Goal: Task Accomplishment & Management: Complete application form

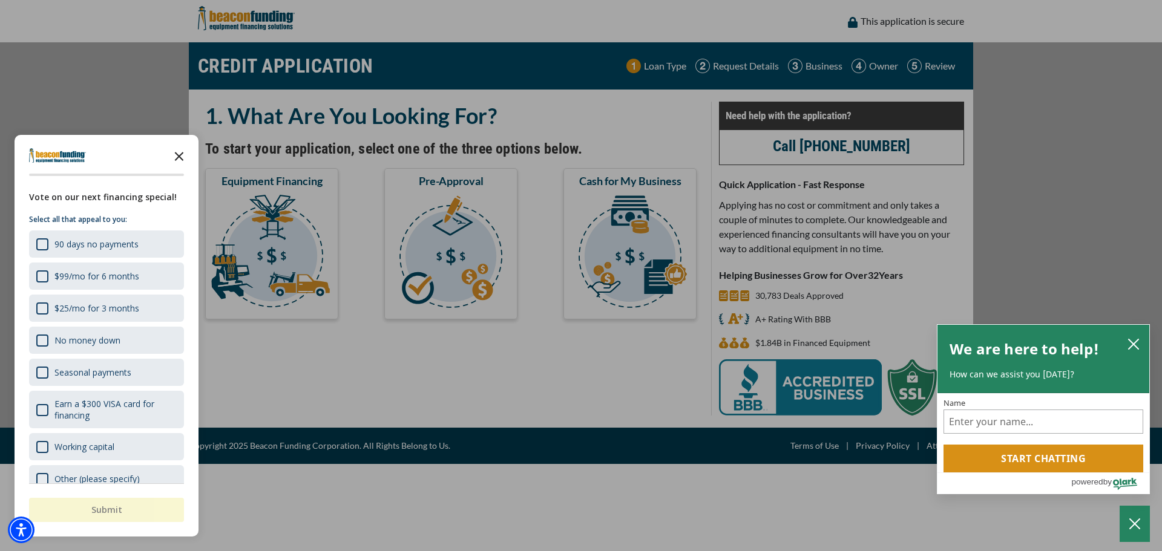
click at [180, 157] on polygon "Close the survey" at bounding box center [179, 156] width 9 height 9
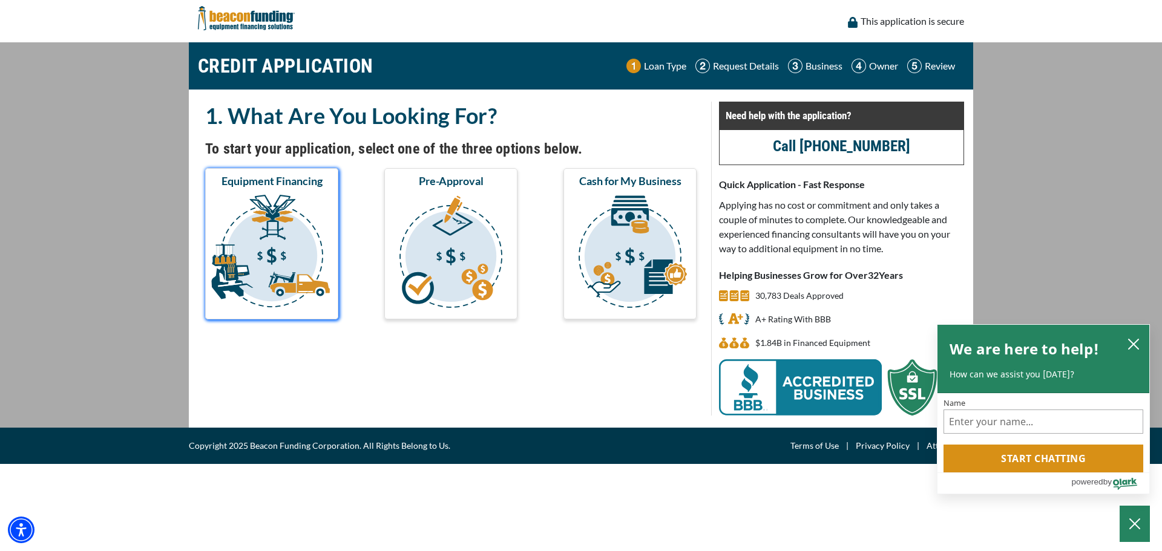
click at [269, 205] on img "submit" at bounding box center [272, 253] width 128 height 121
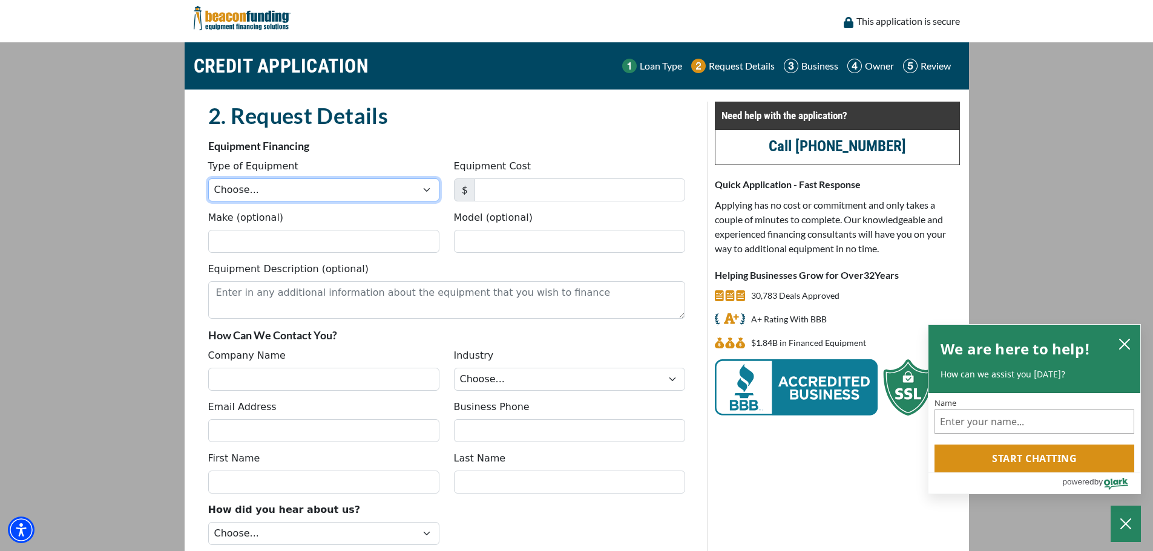
click at [329, 196] on select "Choose... Backhoe Boom/Bucket Truck Chipper Commercial Mower Crane DTG/DTF Prin…" at bounding box center [323, 190] width 231 height 23
select select "1"
click at [213, 183] on select "Choose... Backhoe Boom/Bucket Truck Chipper Commercial Mower Crane DTG/DTF Prin…" at bounding box center [323, 190] width 231 height 23
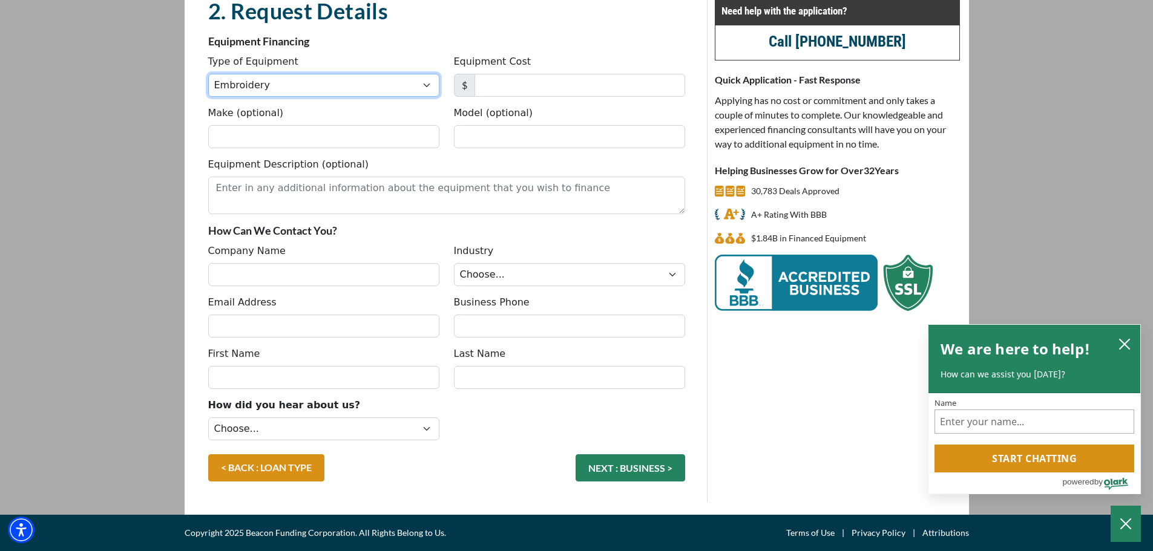
scroll to position [121, 0]
click at [1127, 339] on icon "close chatbox" at bounding box center [1125, 344] width 10 height 10
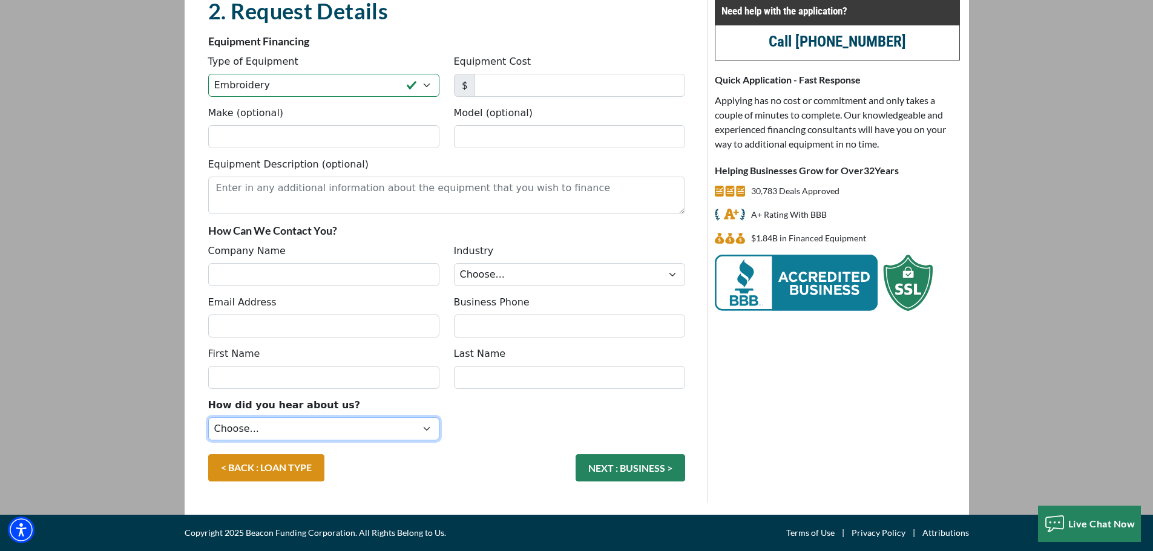
click at [422, 441] on select "Choose... Internet Search Vendor Referral Word of Mouth Client Referral Email E…" at bounding box center [323, 429] width 231 height 23
select select "14"
click at [213, 441] on select "Choose... Internet Search Vendor Referral Word of Mouth Client Referral Email E…" at bounding box center [323, 429] width 231 height 23
click at [537, 82] on input "Equipment Cost" at bounding box center [579, 85] width 211 height 23
type input "9,000"
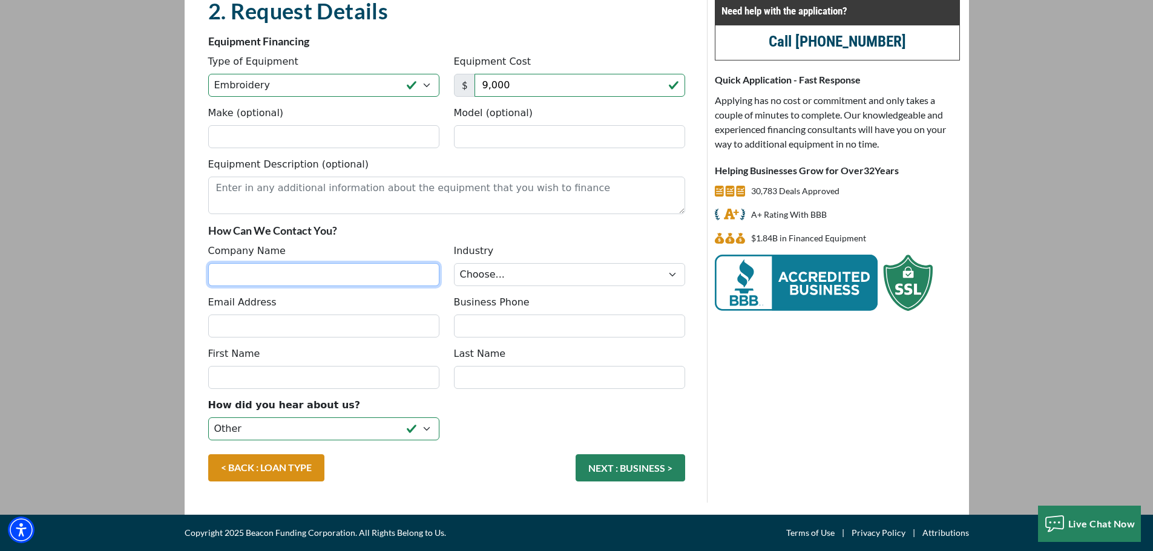
click at [278, 286] on input "Company Name" at bounding box center [323, 274] width 231 height 23
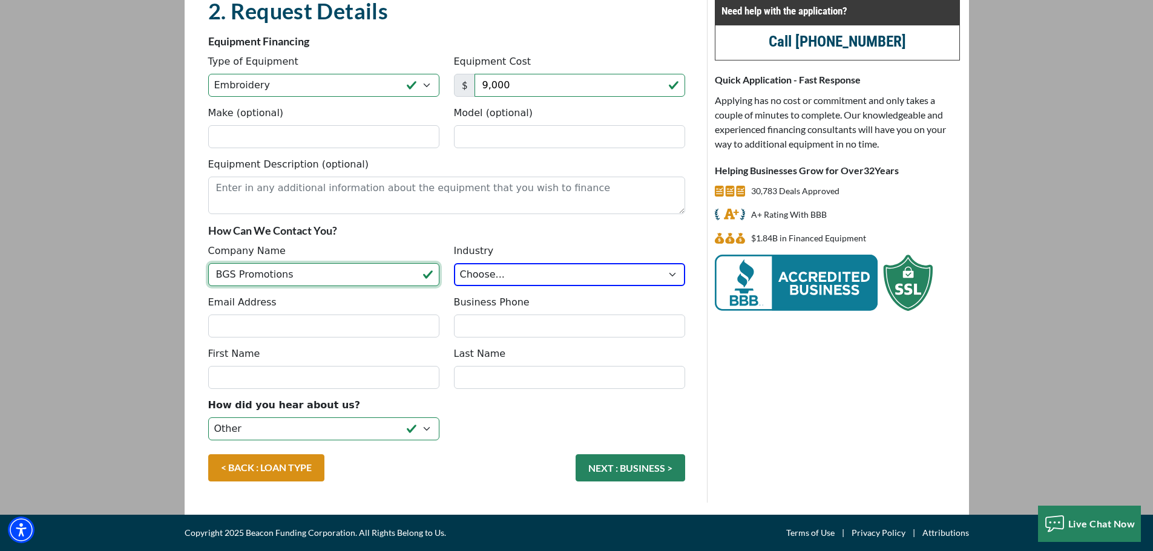
click at [315, 286] on input "BGS Promotions" at bounding box center [323, 274] width 231 height 23
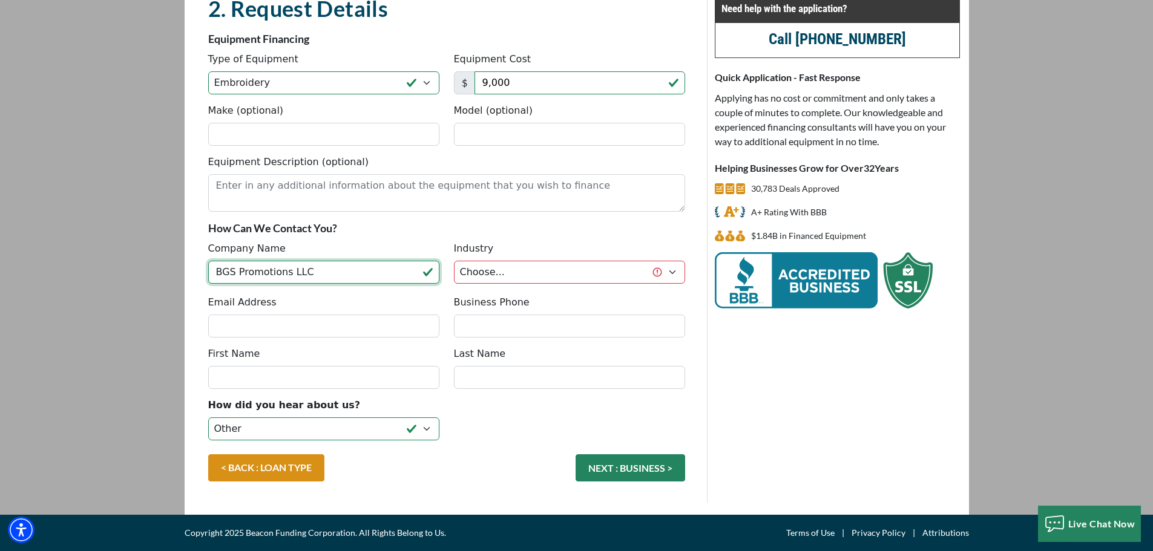
type input "BGS Promotions LLC"
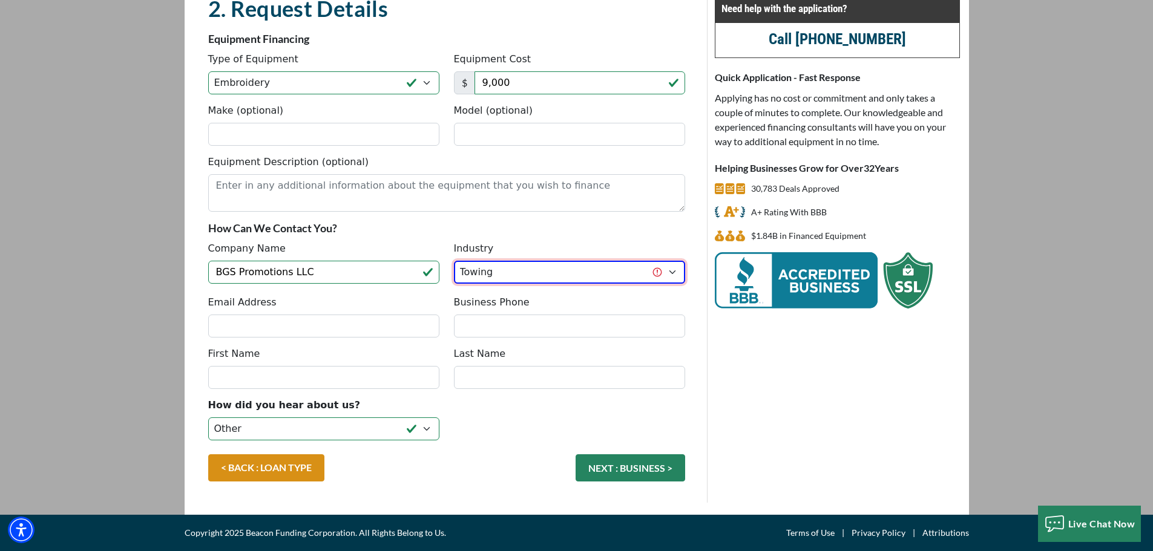
click at [667, 284] on select "Choose... Towing Landscape/Hardscape Decorated Apparel Septic Light Constructio…" at bounding box center [569, 272] width 231 height 23
select select "3"
click at [455, 284] on select "Choose... Towing Landscape/Hardscape Decorated Apparel Septic Light Constructio…" at bounding box center [569, 272] width 231 height 23
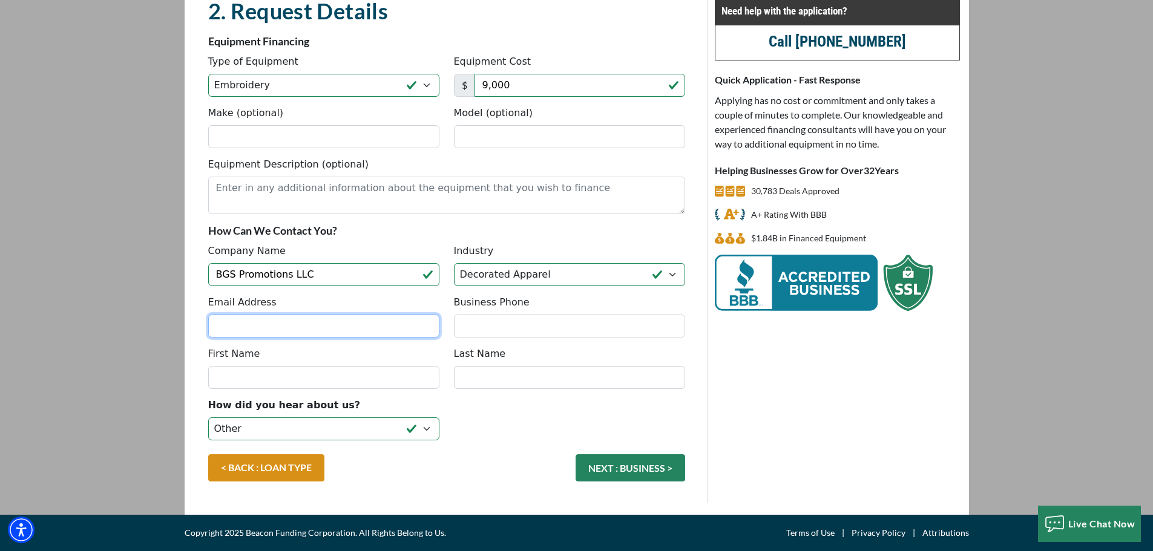
click at [313, 338] on input "Email Address" at bounding box center [323, 326] width 231 height 23
type input "jessica.joyce@fullypromoted.com"
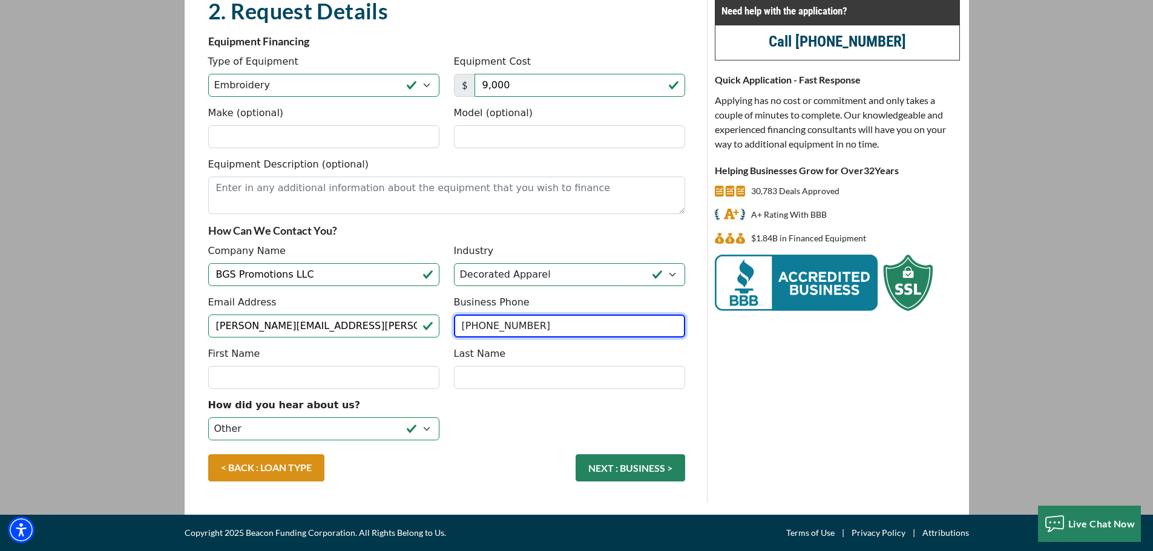
type input "[PHONE_NUMBER]"
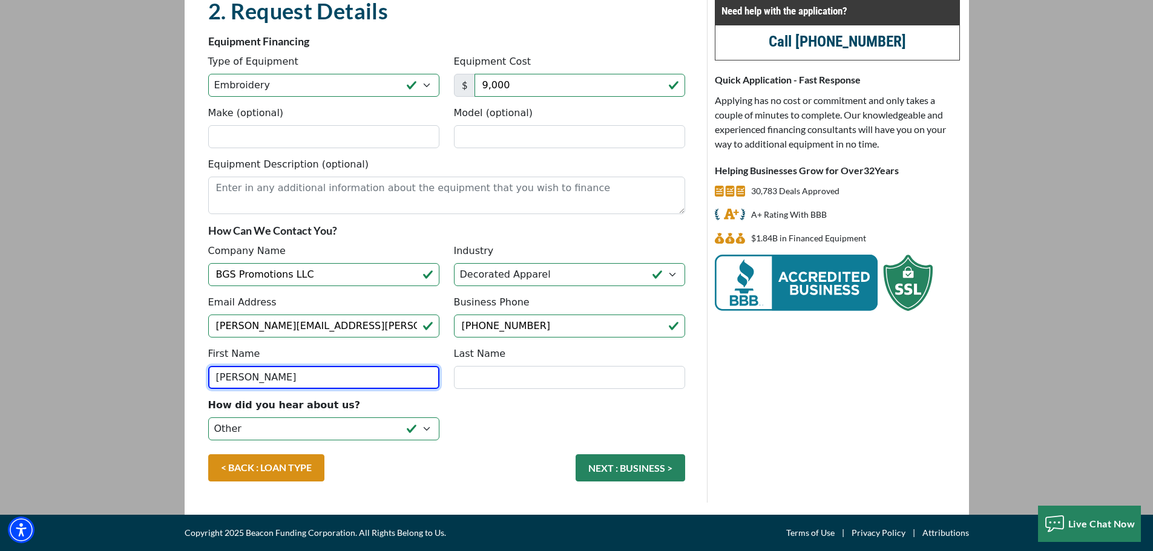
type input "Jessica"
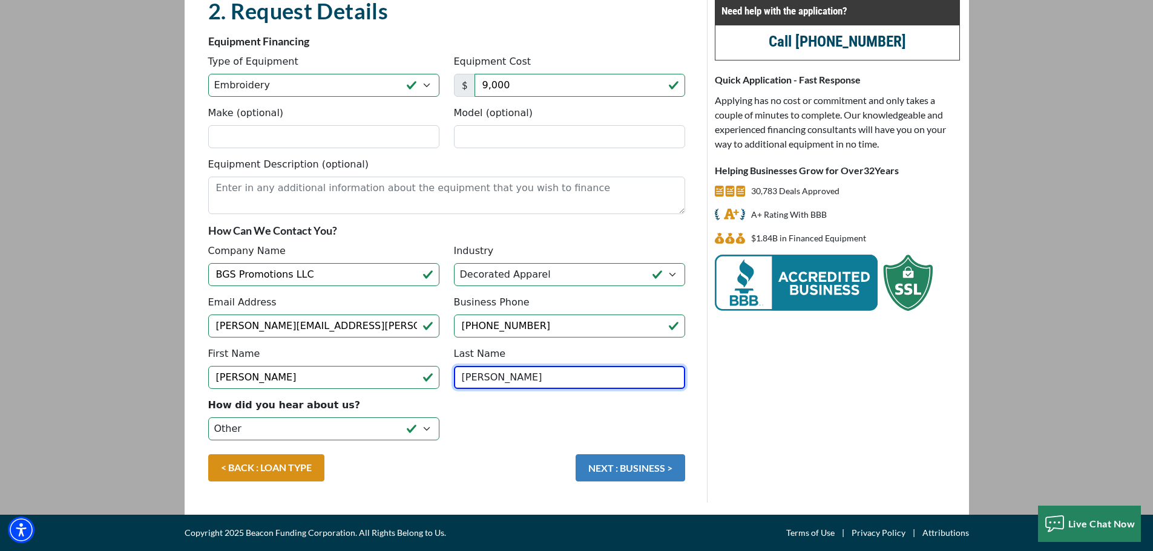
type input "Joyce"
click at [648, 482] on button "NEXT : BUSINESS >" at bounding box center [630, 467] width 110 height 27
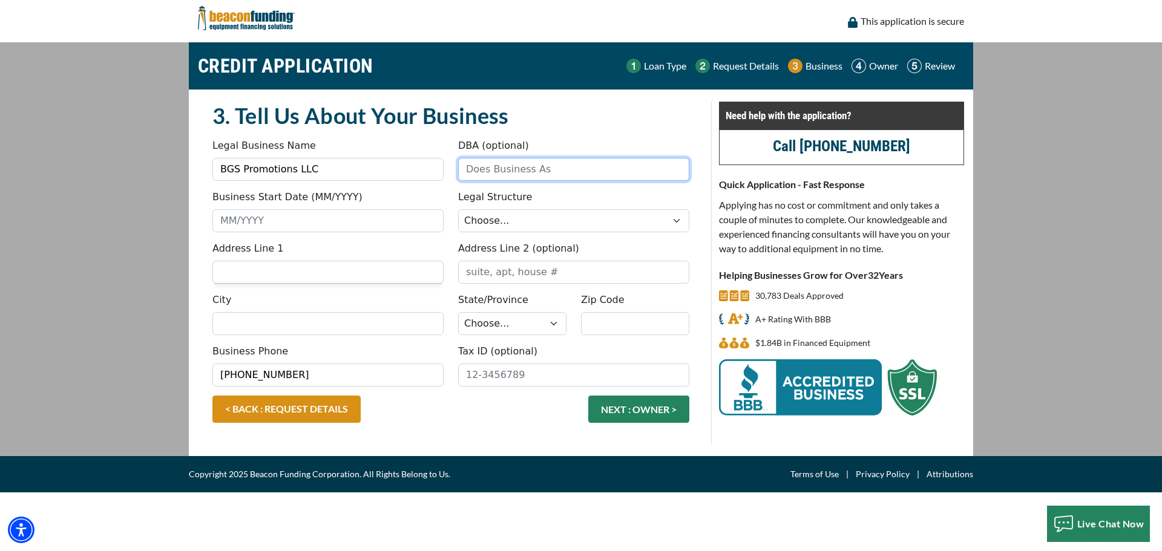
click at [517, 178] on input "DBA (optional)" at bounding box center [573, 169] width 231 height 23
type input "Fully Promoted [PERSON_NAME]"
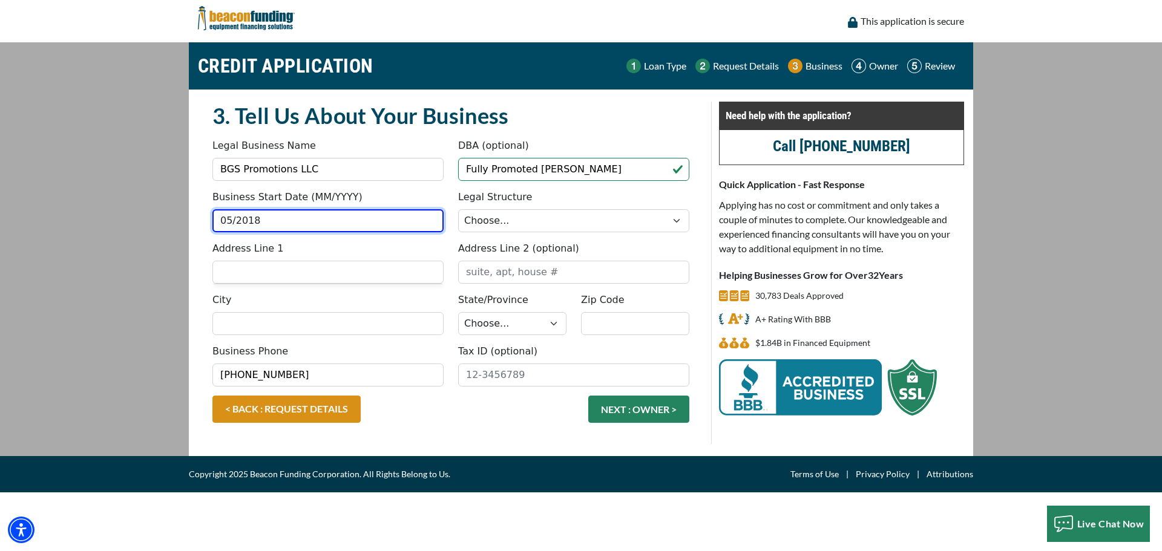
type input "05/2018"
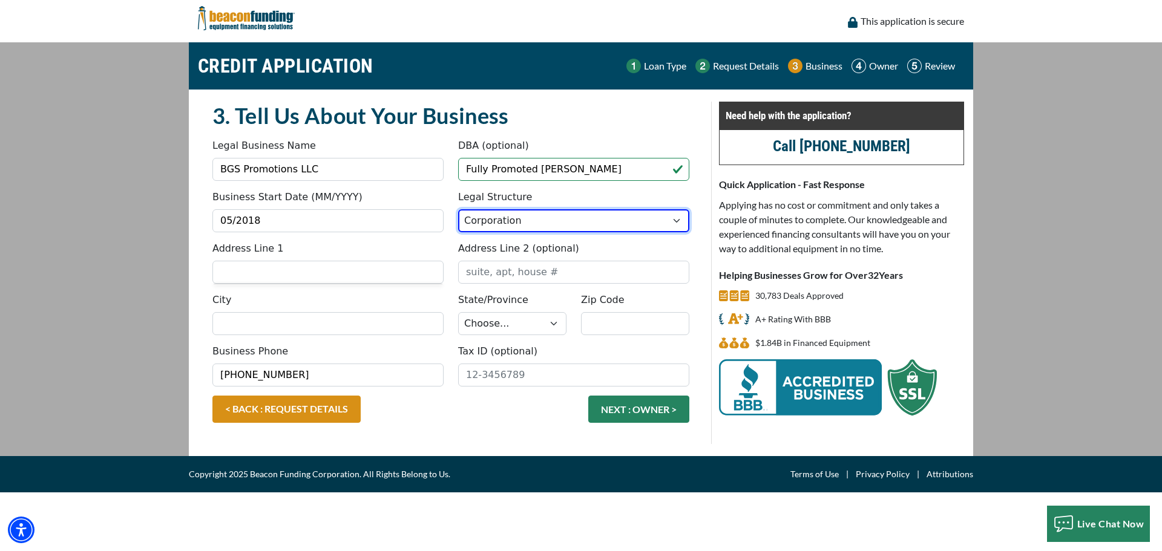
select select "2"
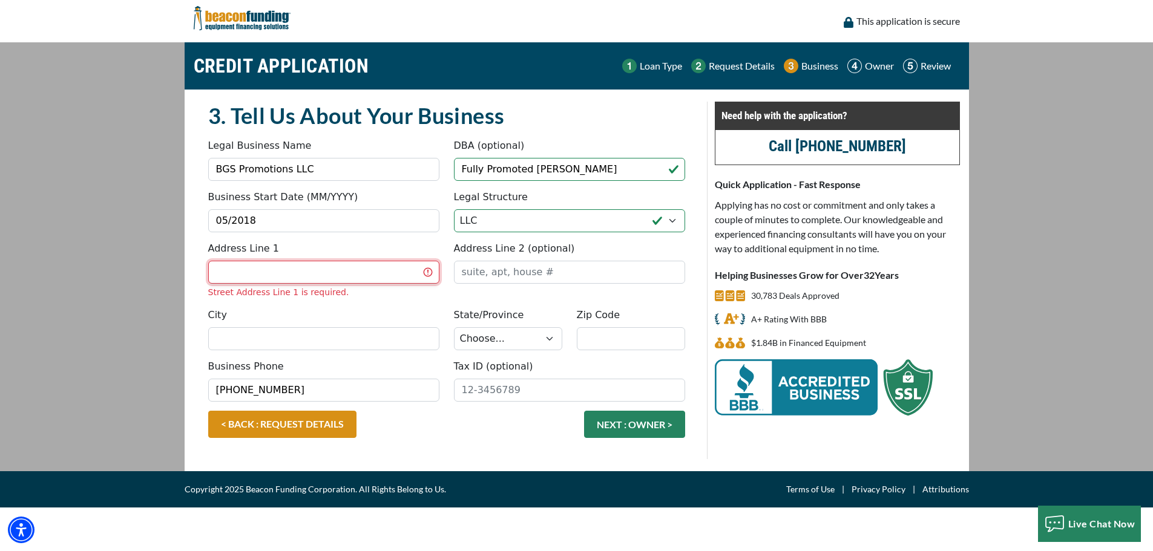
click at [313, 284] on input "Address Line 1" at bounding box center [323, 272] width 231 height 23
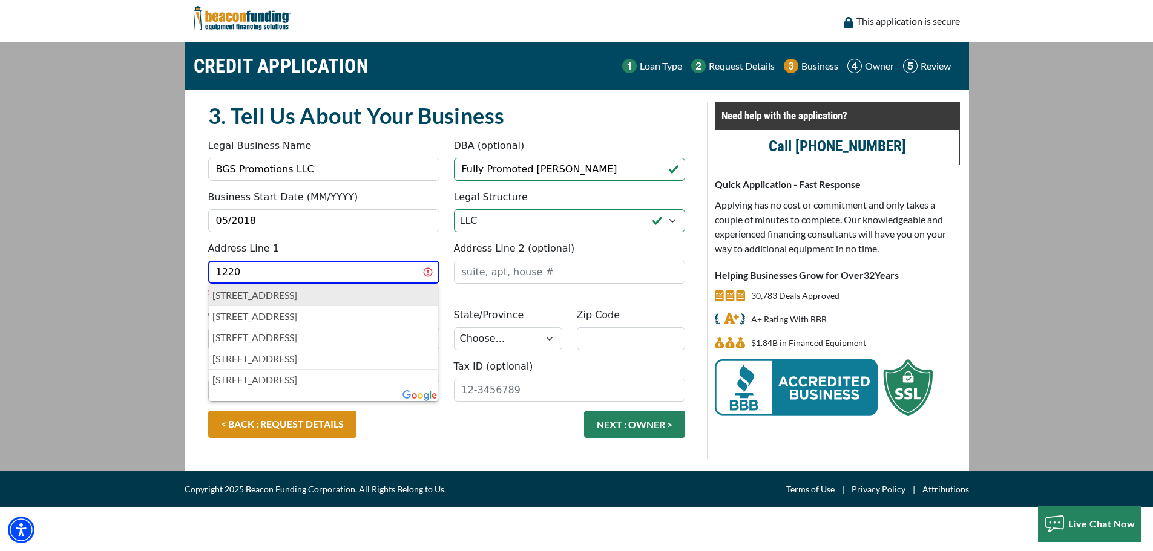
click at [321, 303] on p "1220 East Joppa Road, Towson, MD, USA" at bounding box center [323, 295] width 223 height 15
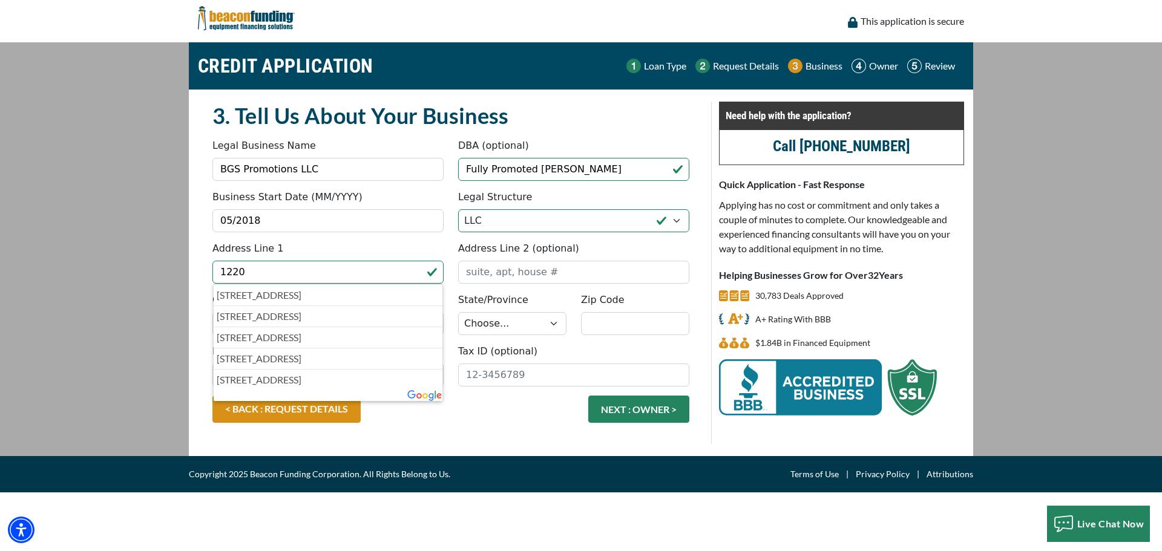
type input "1220 East Joppa Road"
type input "Towson"
select select "22"
type input "21286"
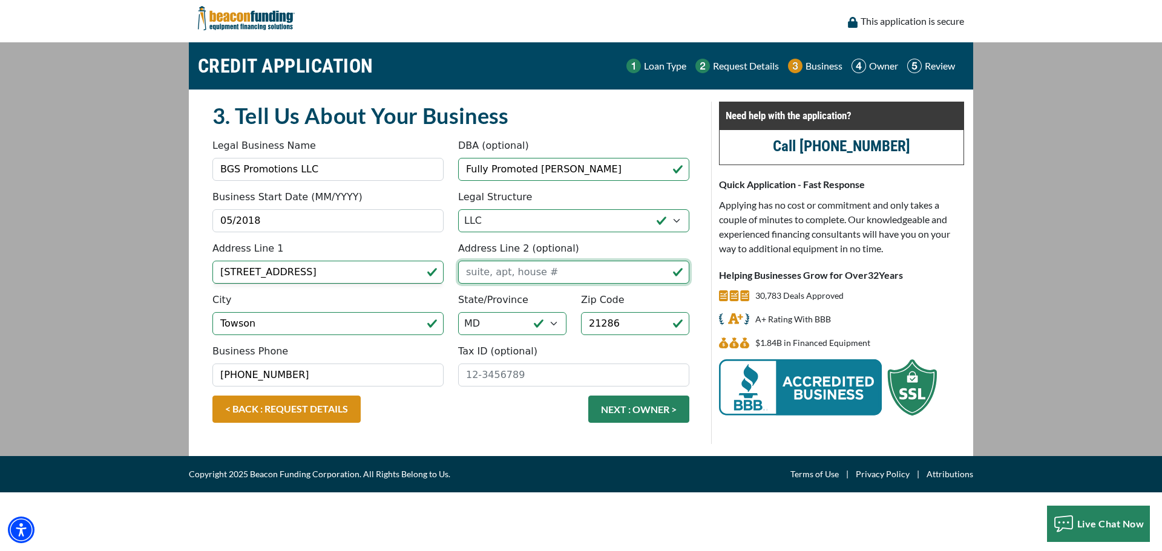
click at [506, 284] on input "Address Line 2 (optional)" at bounding box center [573, 272] width 231 height 23
type input "Suite 112"
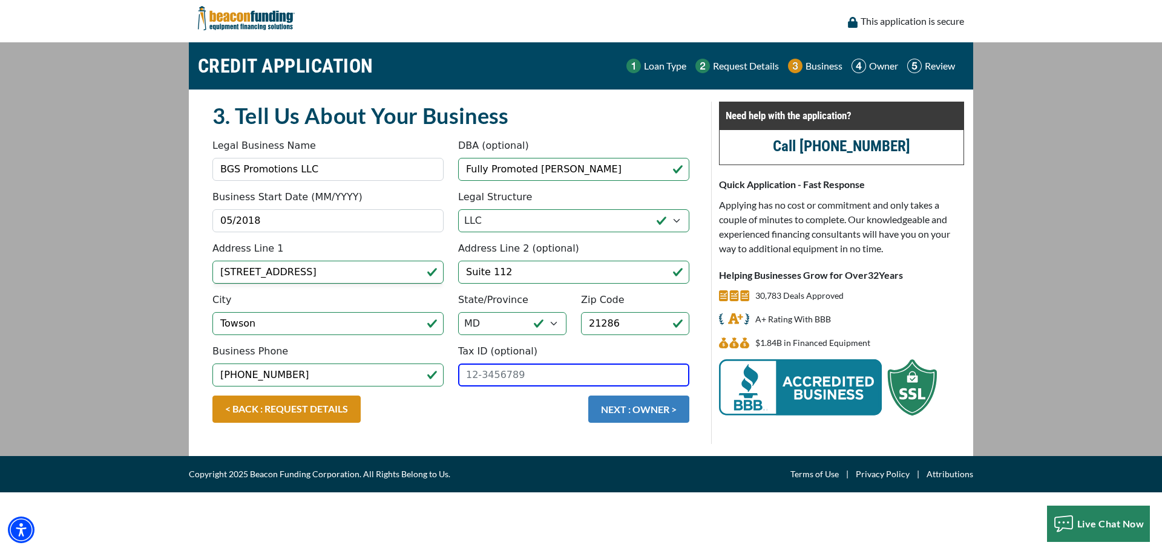
click at [650, 423] on button "NEXT : OWNER >" at bounding box center [638, 409] width 101 height 27
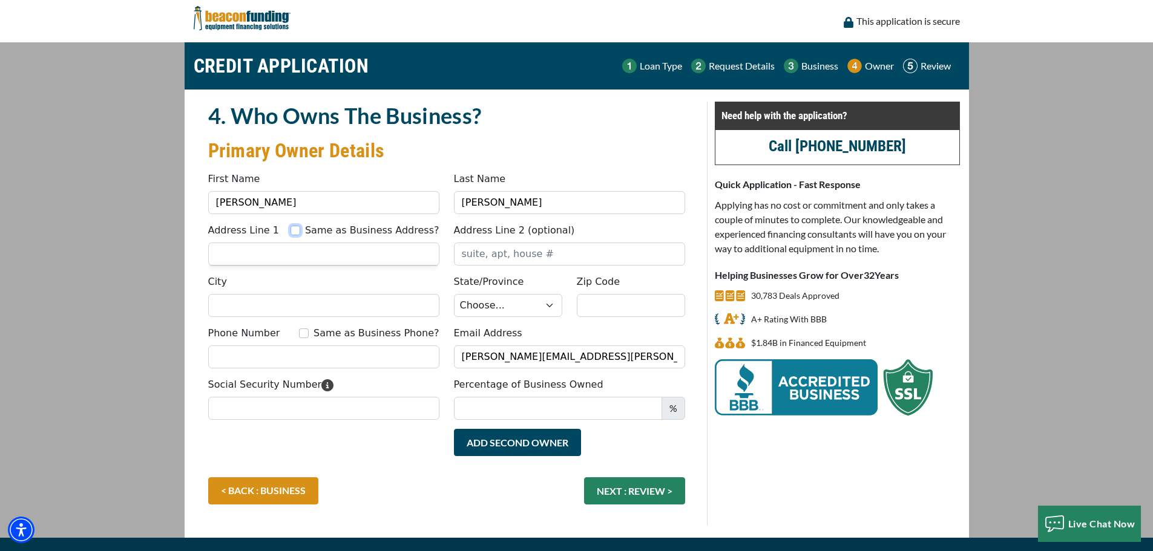
click at [294, 235] on input "Same as Business Address?" at bounding box center [295, 231] width 10 height 10
checkbox input "true"
type input "[STREET_ADDRESS]"
type input "Suite 112"
type input "Towson"
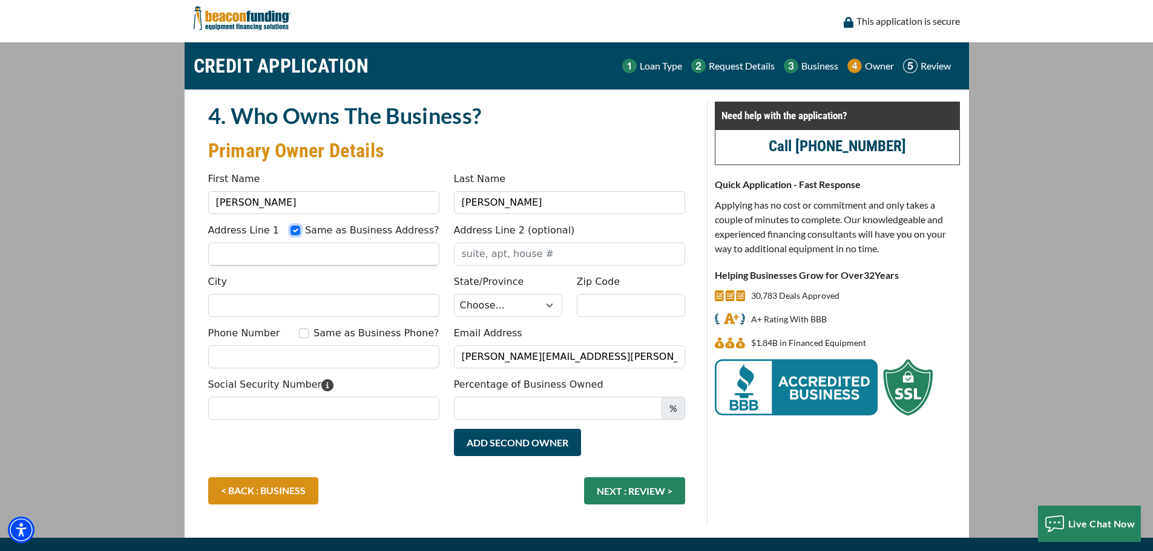
select select "22"
type input "21286"
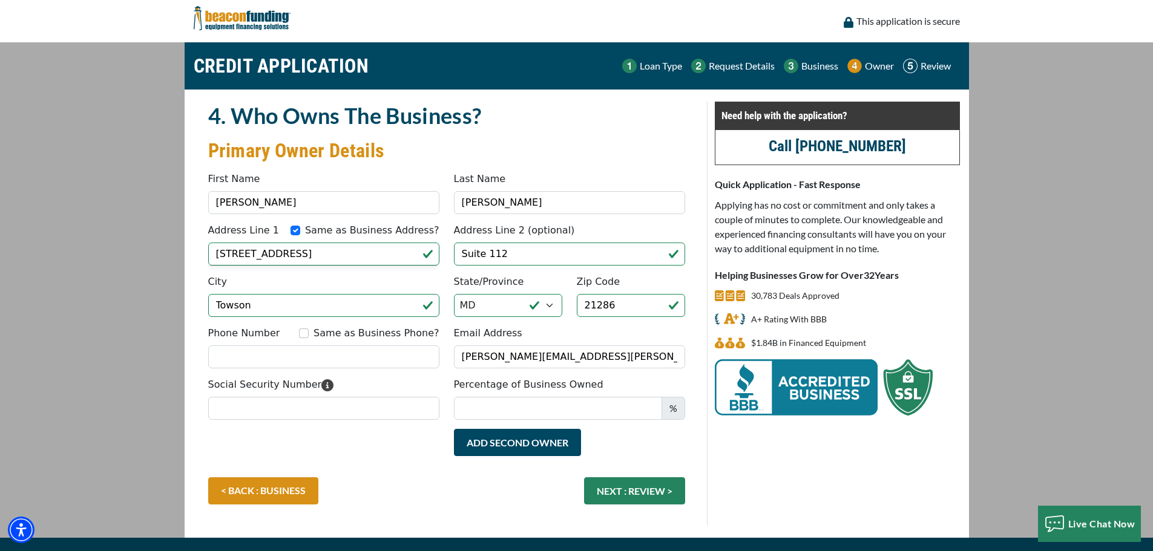
click at [304, 341] on div "Same as Business Phone?" at bounding box center [369, 333] width 140 height 15
click at [299, 338] on input "Same as Business Phone?" at bounding box center [304, 334] width 10 height 10
checkbox input "true"
type input "[PHONE_NUMBER]"
click at [569, 420] on input "Percentage of Business Owned" at bounding box center [558, 408] width 208 height 23
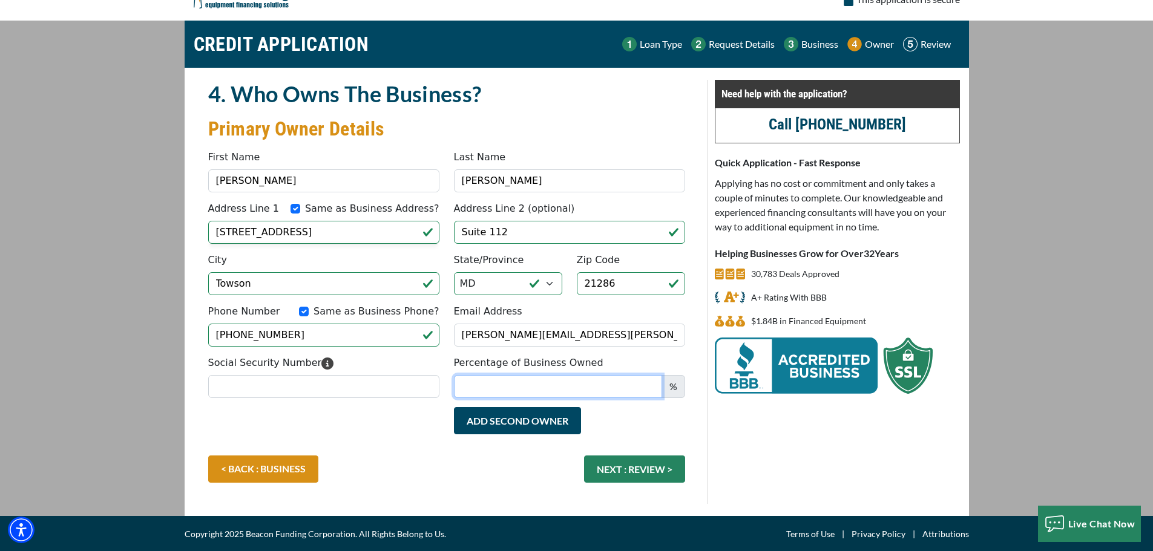
scroll to position [61, 0]
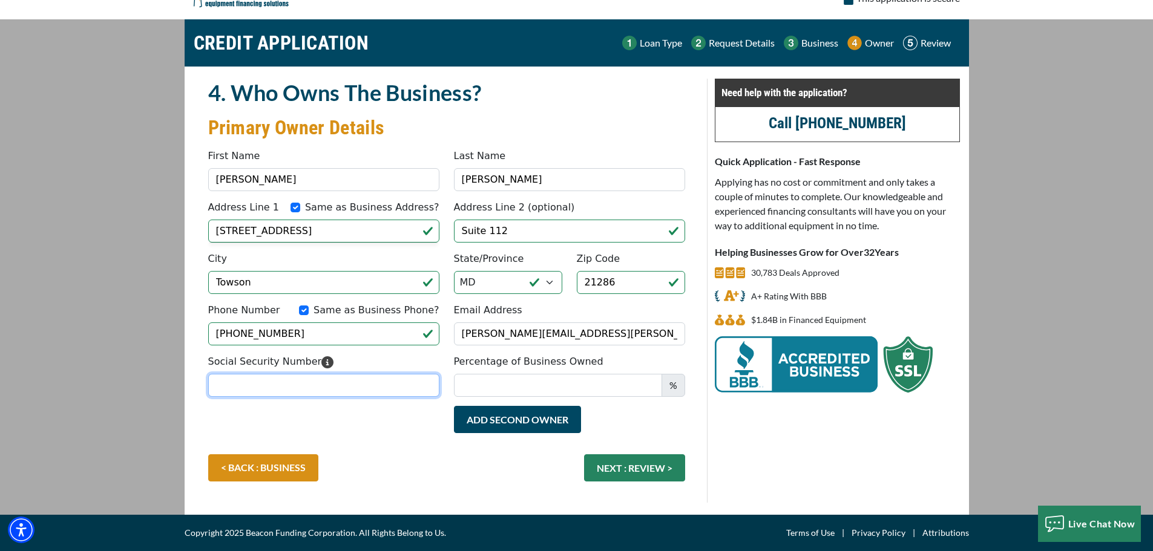
click at [272, 397] on input "Social Security Number" at bounding box center [323, 385] width 231 height 23
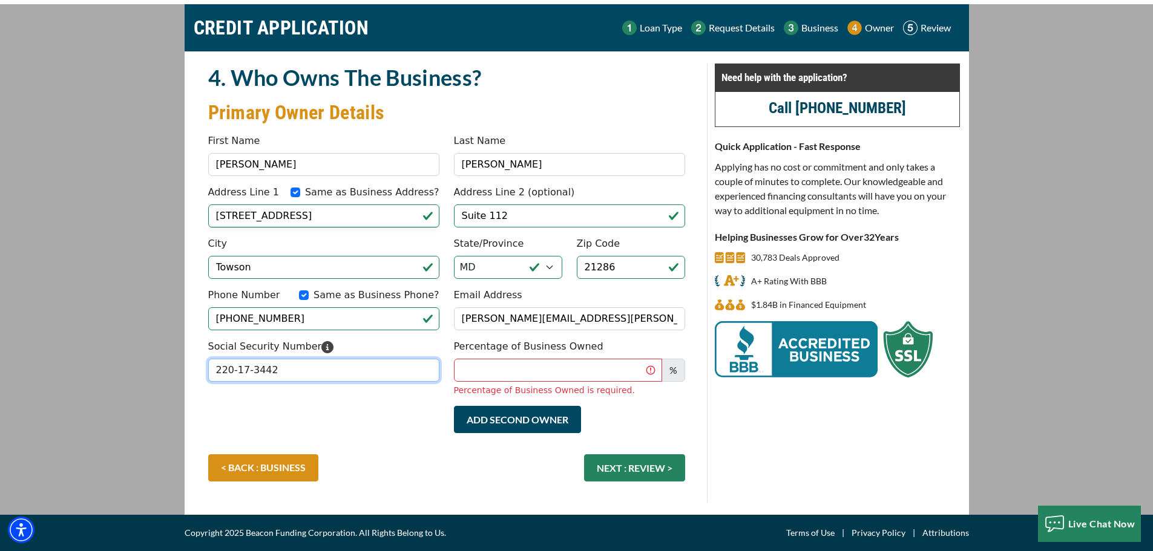
type input "220-17-3442"
click at [512, 382] on input "Percentage of Business Owned" at bounding box center [558, 370] width 208 height 23
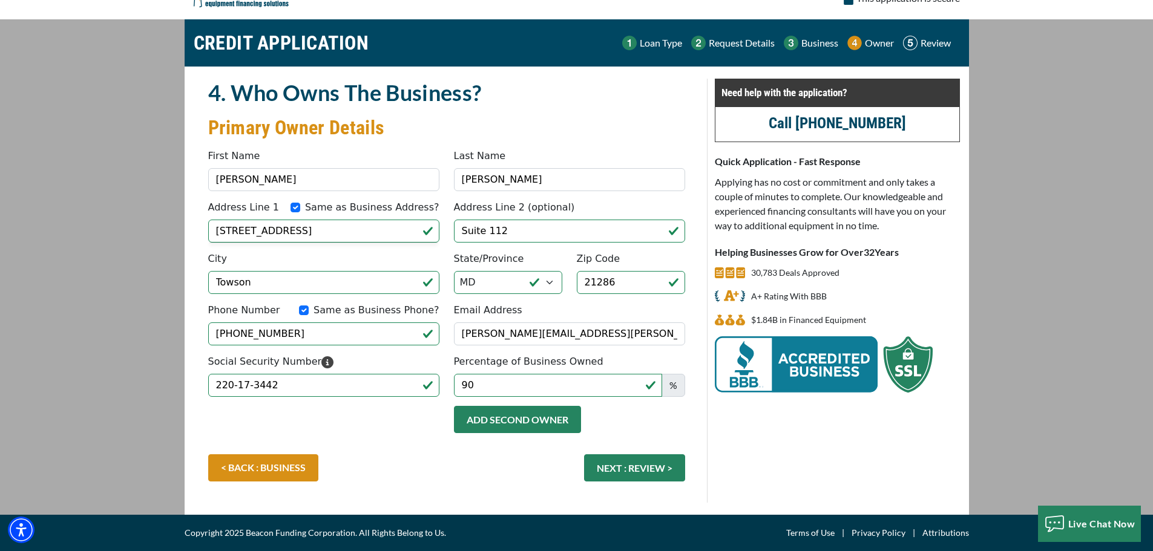
click at [508, 417] on button "Add Second Owner" at bounding box center [517, 419] width 127 height 27
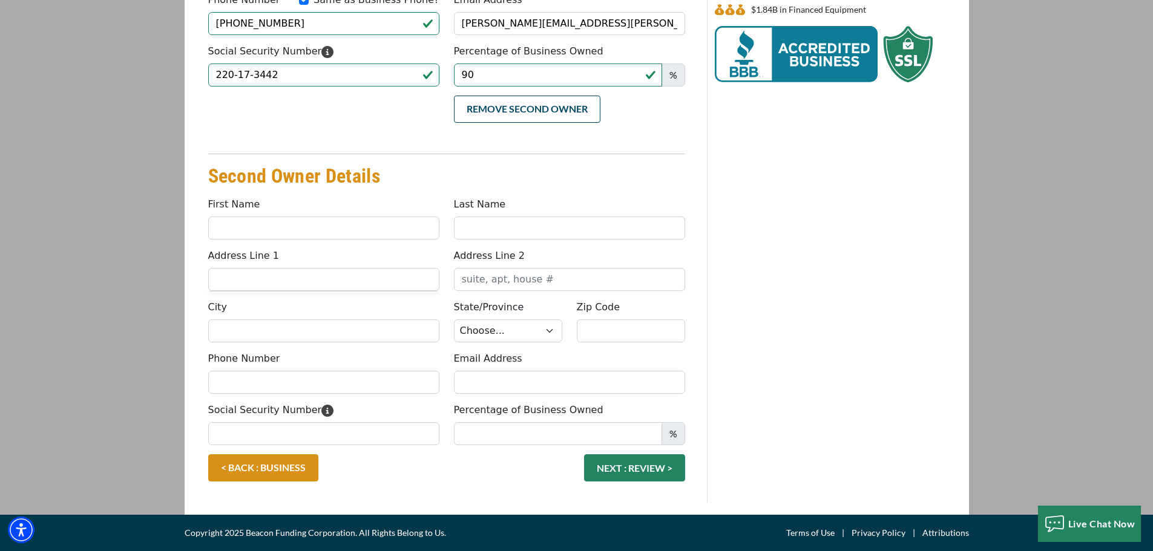
scroll to position [413, 0]
click at [366, 83] on div "Social Security Number 220-17-3442 Percentage of Business Owned 90 %" at bounding box center [446, 69] width 491 height 51
type input "100"
click at [521, 113] on button "Remove Second Owner" at bounding box center [527, 109] width 146 height 27
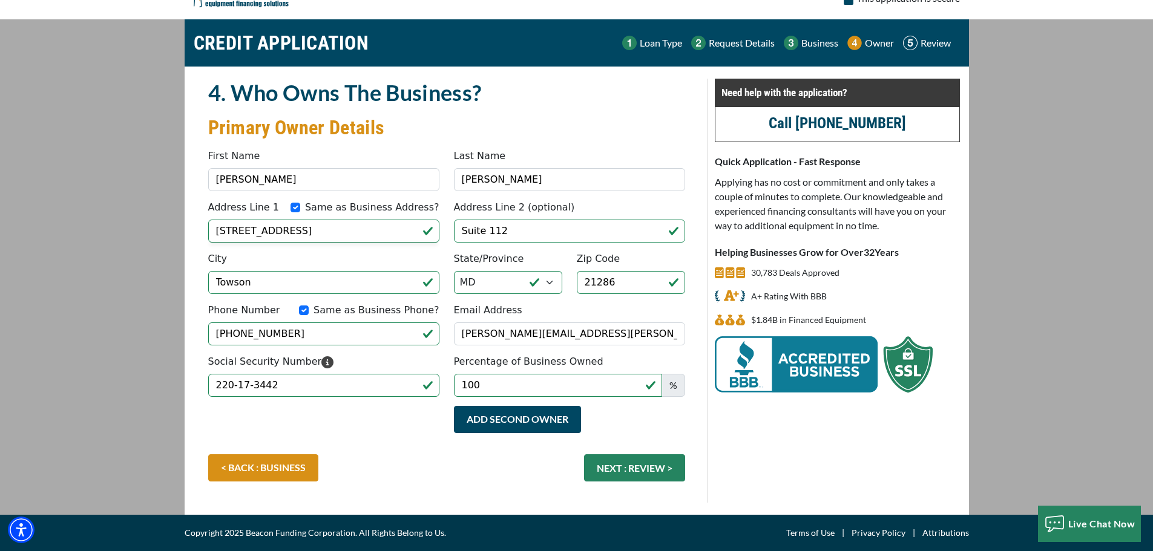
scroll to position [111, 0]
click at [633, 464] on button "NEXT : REVIEW >" at bounding box center [634, 467] width 101 height 27
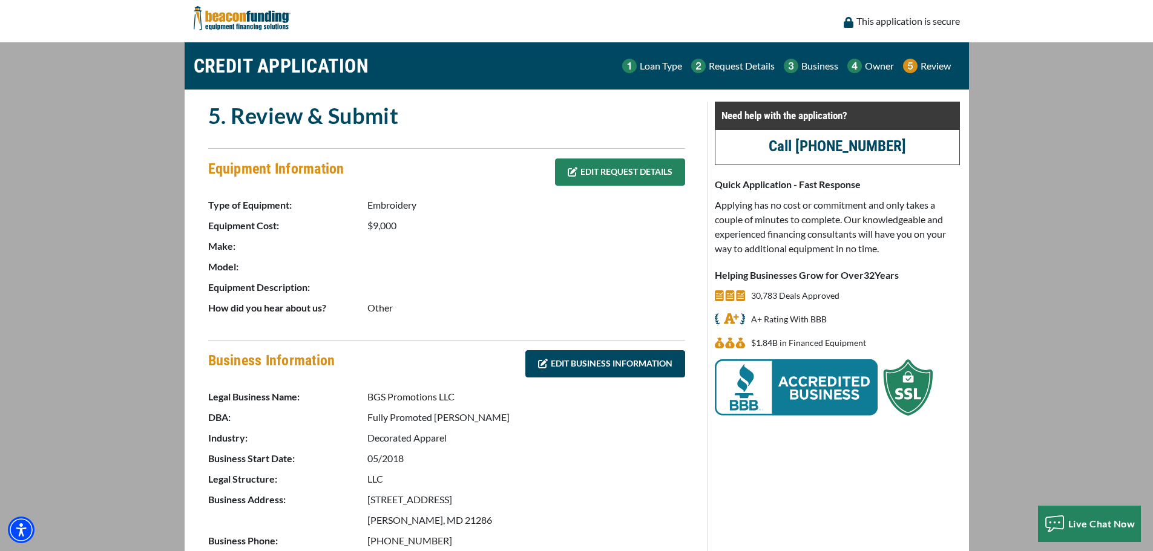
click at [582, 180] on link "EDIT REQUEST DETAILS" at bounding box center [620, 172] width 130 height 27
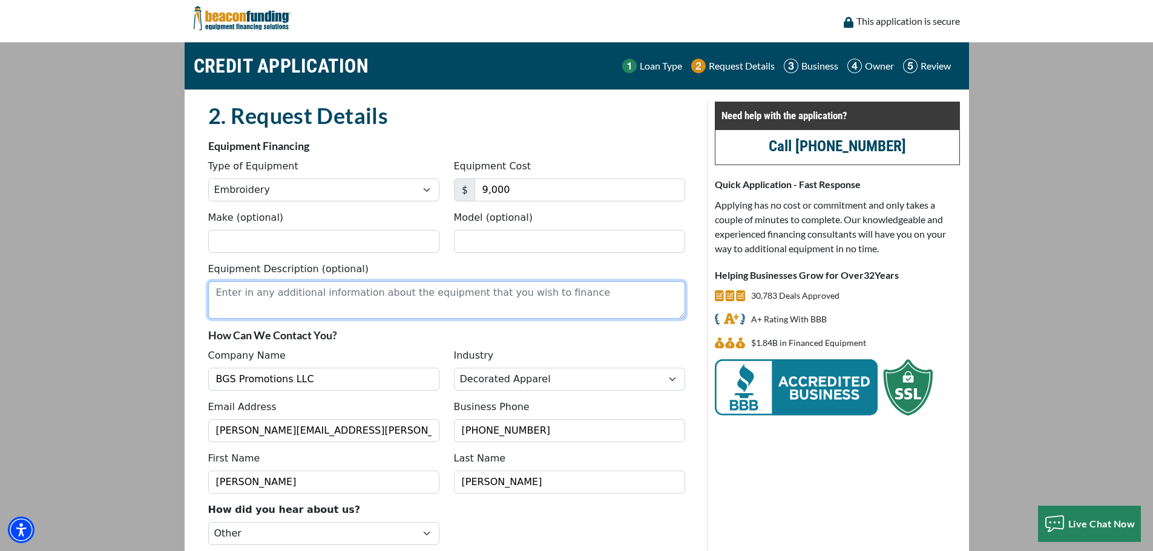
click at [250, 319] on textarea "Equipment Description (optional)" at bounding box center [446, 300] width 477 height 38
paste textarea "used Tajima single head machine"
type textarea "used Tajima single head machine"
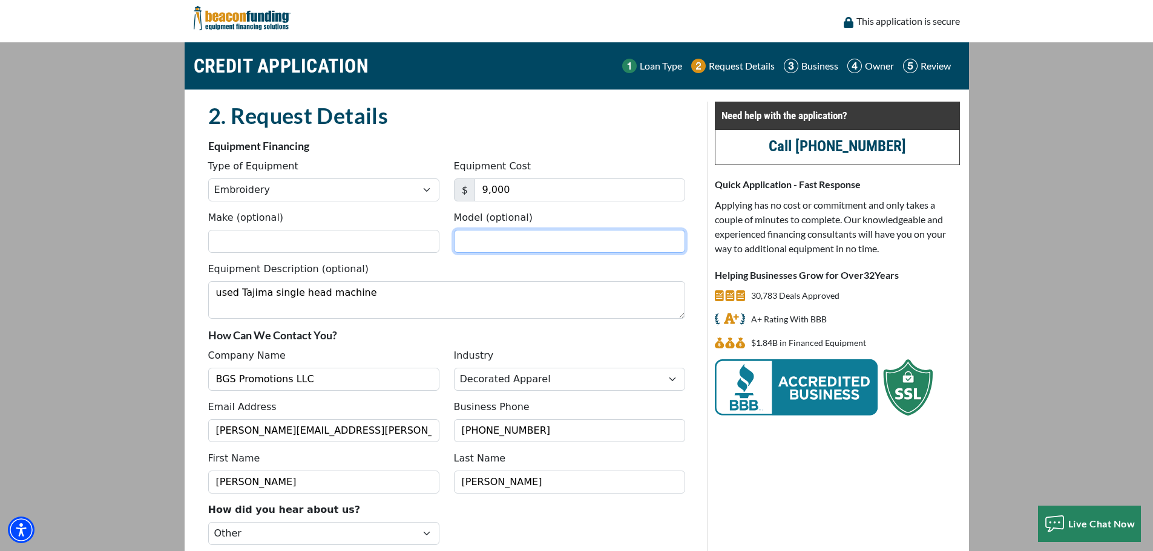
click at [493, 251] on input "Model (optional)" at bounding box center [569, 241] width 231 height 23
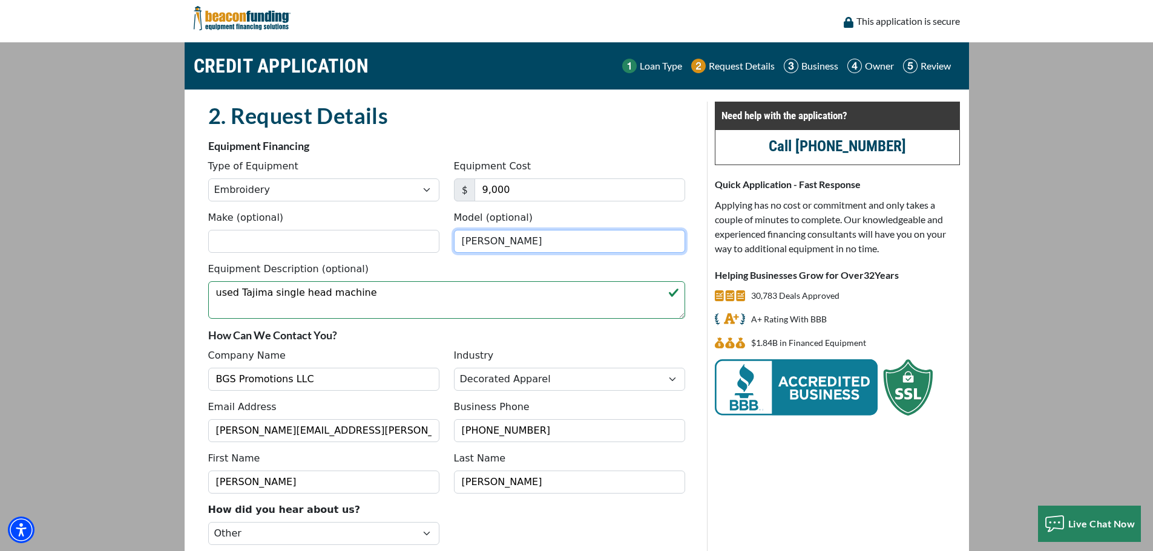
type input "Tajima"
drag, startPoint x: 515, startPoint y: 260, endPoint x: 453, endPoint y: 259, distance: 61.7
click at [453, 253] on div "Model (optional) Tajima" at bounding box center [570, 232] width 246 height 42
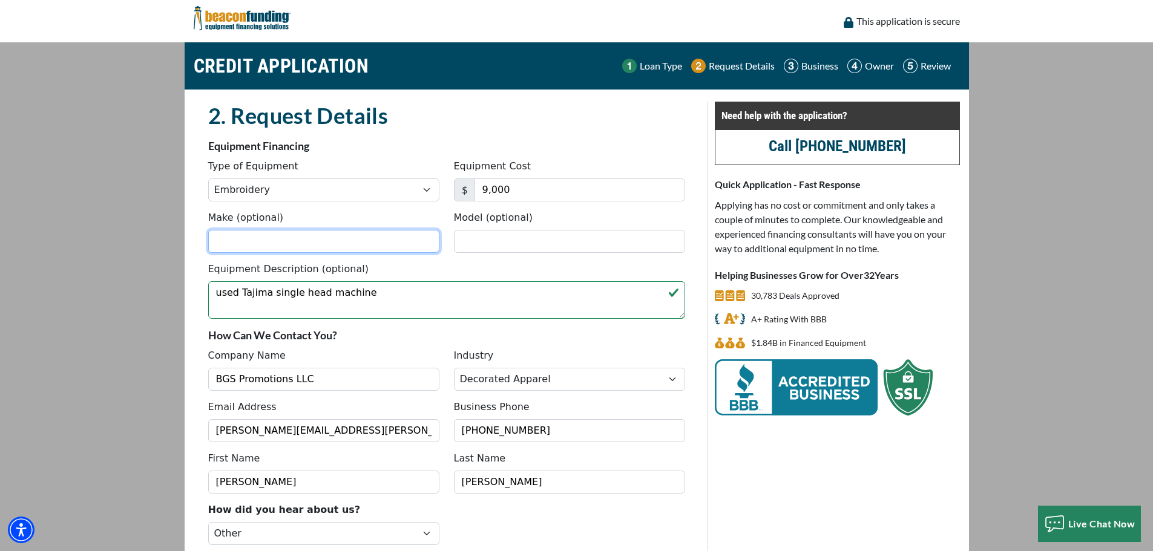
click at [270, 253] on input "Make (optional)" at bounding box center [323, 241] width 231 height 23
paste input "Tajima"
type input "Tajima"
click at [497, 253] on input "Model (optional)" at bounding box center [569, 241] width 231 height 23
click at [499, 253] on input "Model (optional)" at bounding box center [569, 241] width 231 height 23
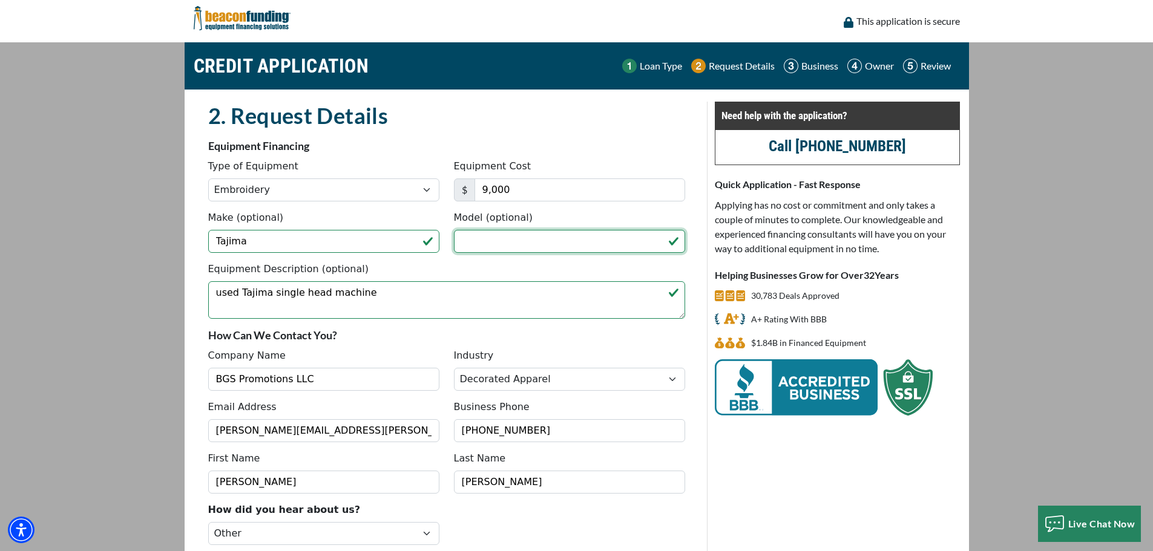
paste input "TEMX-C 1501"
type input "TEMX-C 1501"
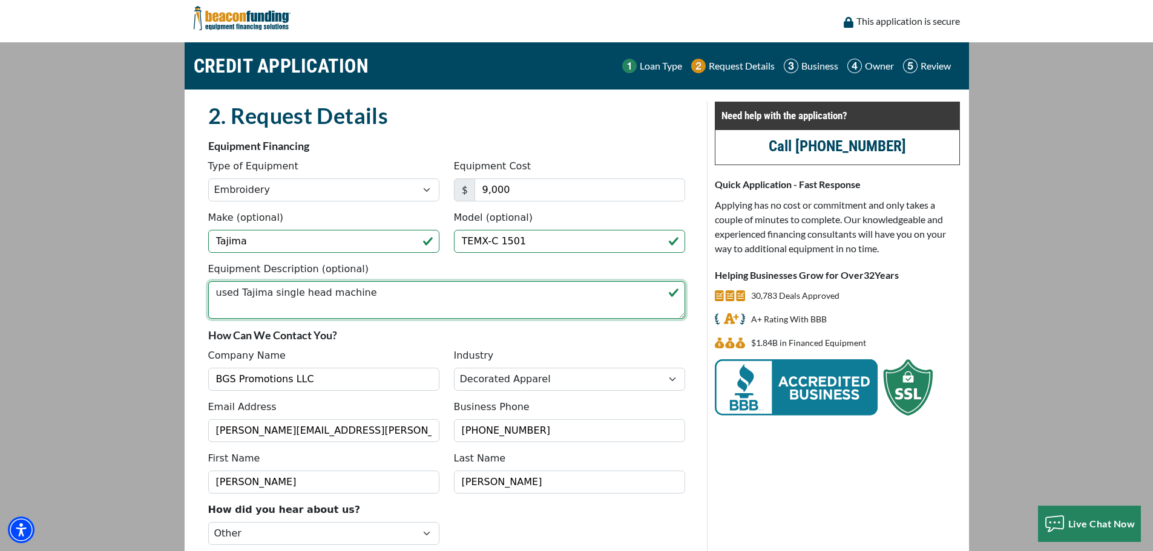
drag, startPoint x: 436, startPoint y: 320, endPoint x: 162, endPoint y: 320, distance: 273.5
click at [162, 320] on main "CREDIT APPLICATION Loan Type Request Details Business Owner Review" at bounding box center [576, 330] width 1153 height 577
paste textarea "2010/2011 model Tajima TEMX-C 1501 single head"
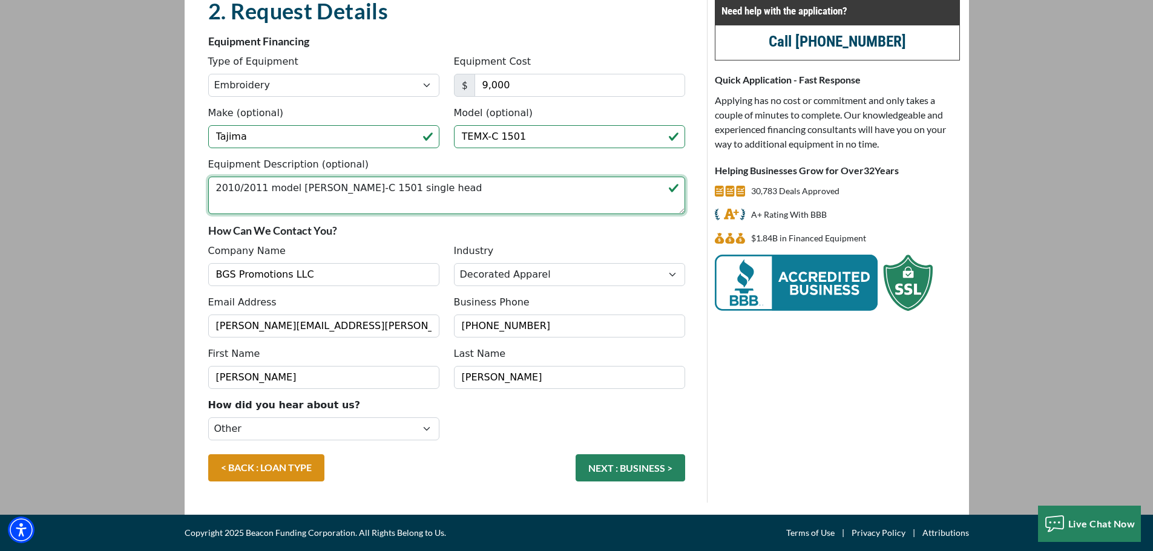
scroll to position [175, 0]
type textarea "2010/2011 model [PERSON_NAME]-C 1501 single head"
click at [629, 465] on button "NEXT : BUSINESS >" at bounding box center [630, 467] width 110 height 27
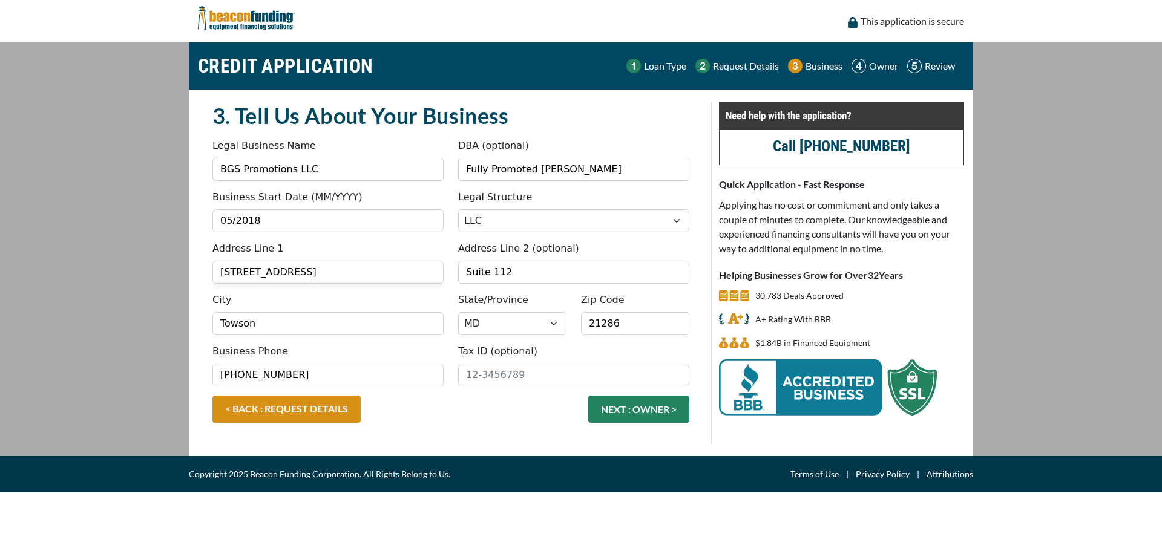
click at [629, 423] on button "NEXT : OWNER >" at bounding box center [638, 409] width 101 height 27
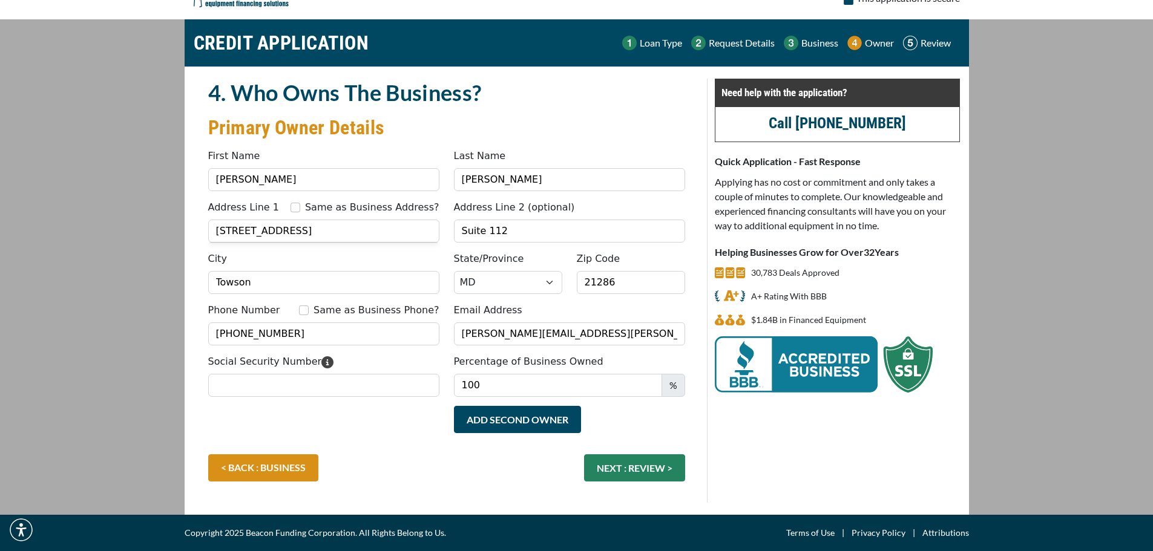
scroll to position [111, 0]
click at [269, 381] on input "Social Security Number" at bounding box center [323, 385] width 231 height 23
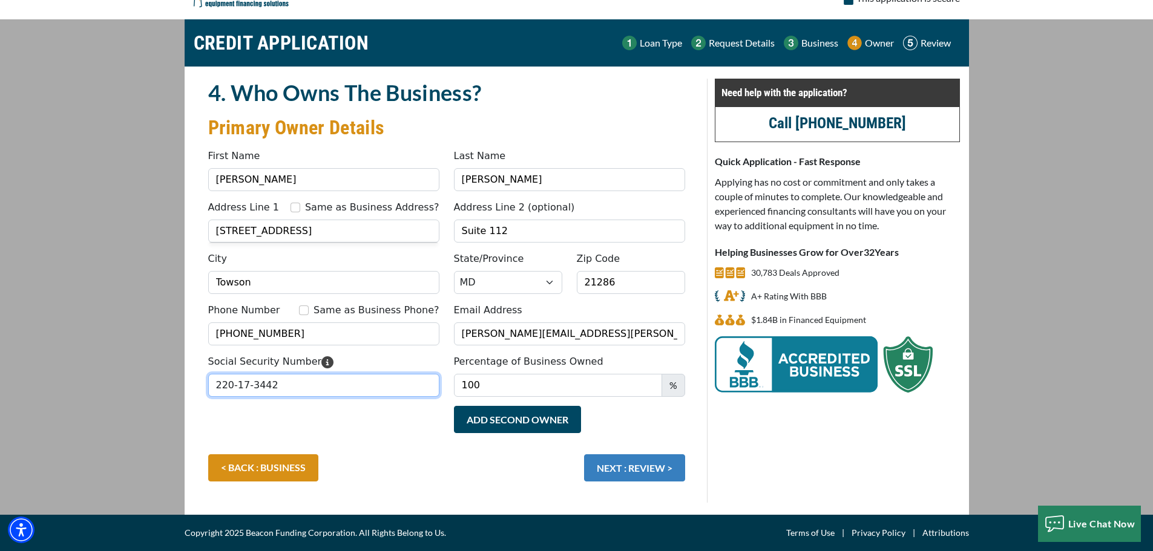
type input "220-17-3442"
click at [628, 464] on button "NEXT : REVIEW >" at bounding box center [634, 467] width 101 height 27
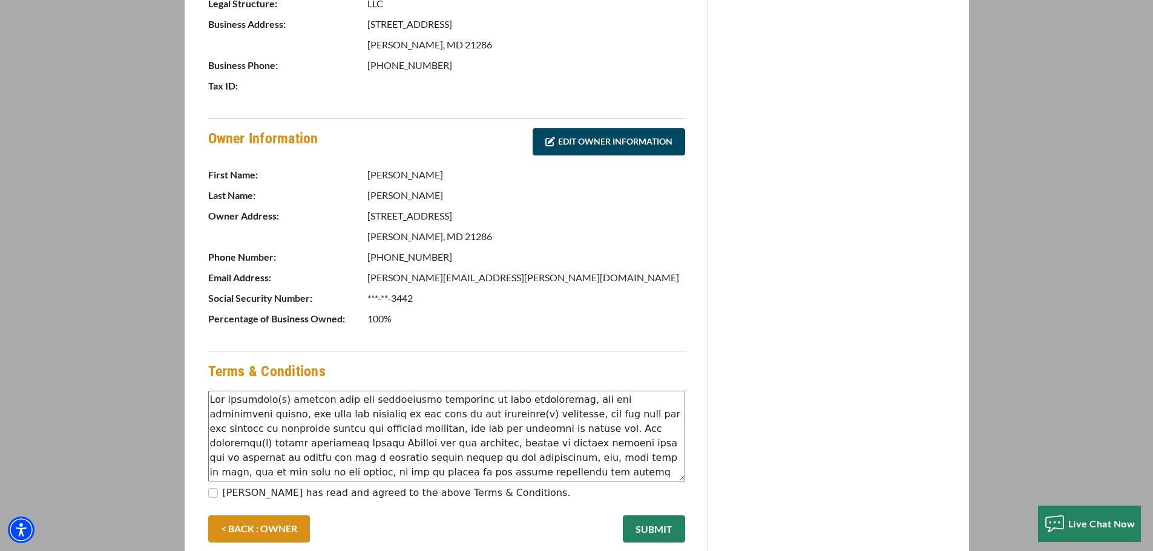
scroll to position [484, 0]
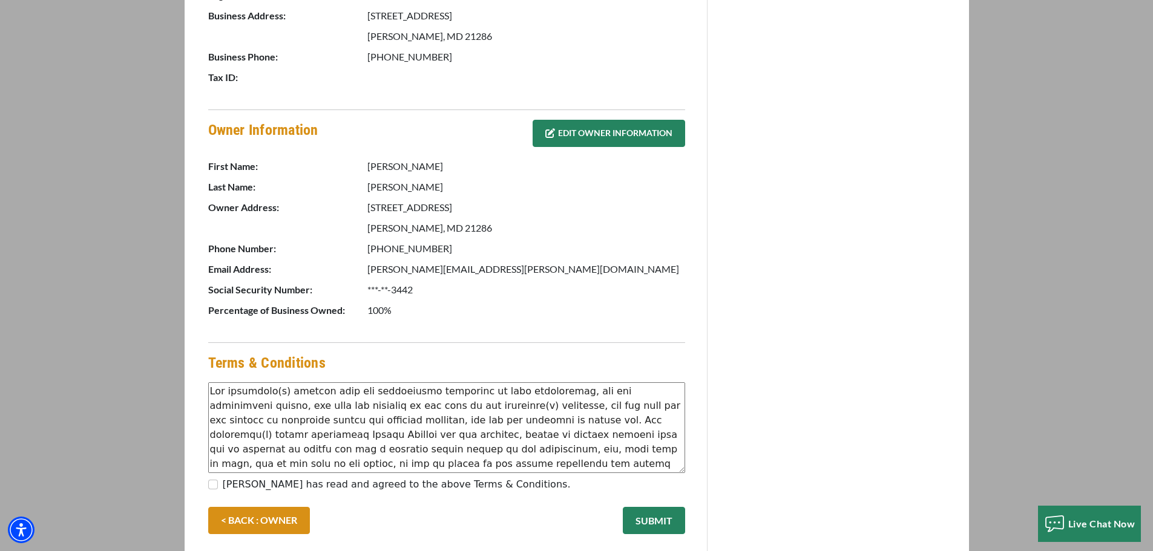
click at [563, 147] on link "EDIT OWNER INFORMATION" at bounding box center [609, 133] width 152 height 27
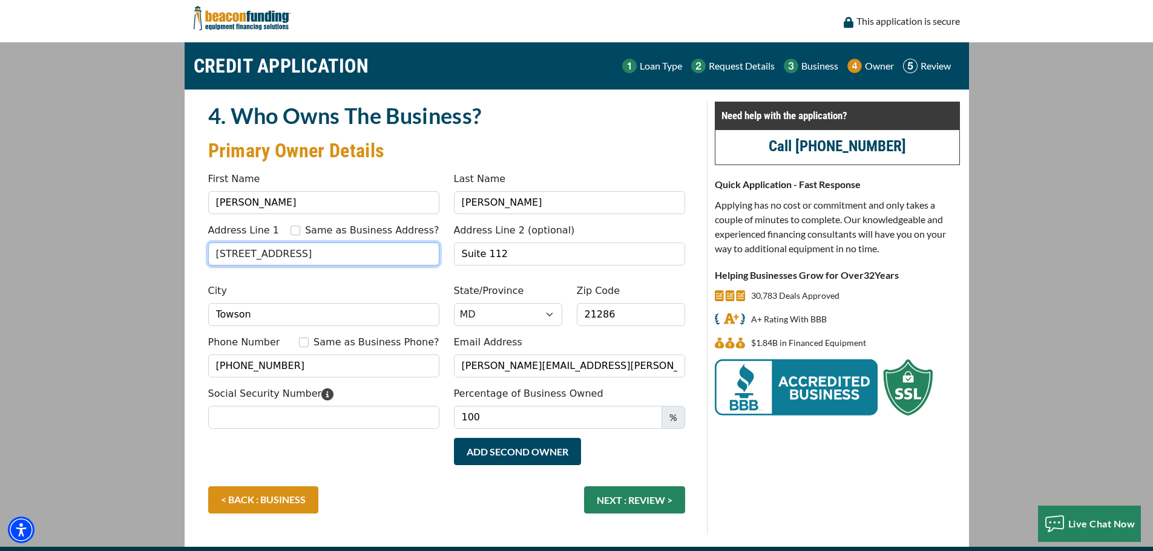
drag, startPoint x: 350, startPoint y: 283, endPoint x: 139, endPoint y: 269, distance: 211.7
click at [139, 269] on main "CREDIT APPLICATION Loan Type Request Details Business Owner Review" at bounding box center [576, 294] width 1153 height 505
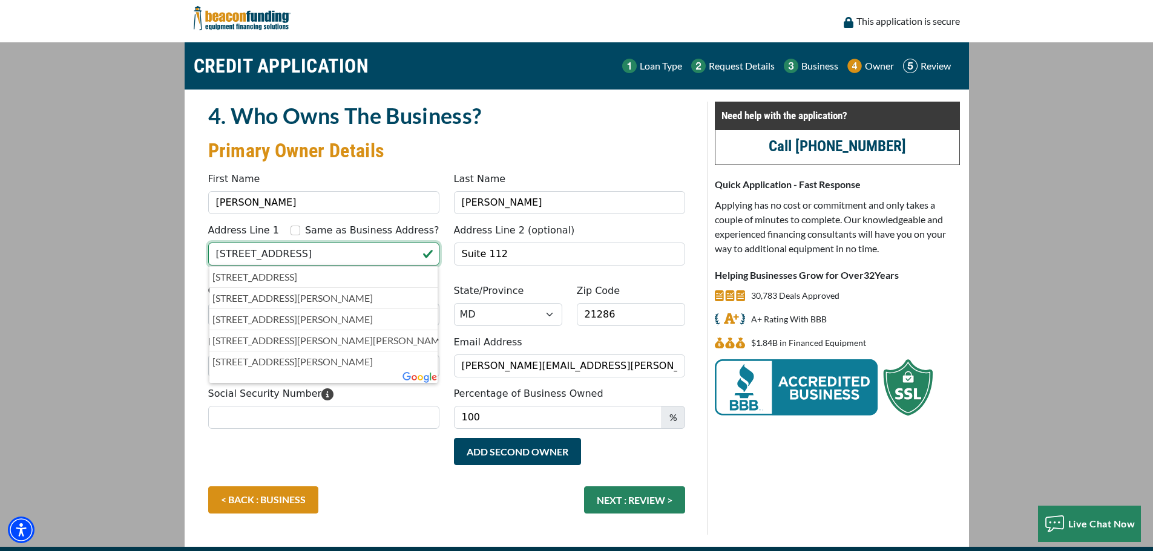
type input "[STREET_ADDRESS]"
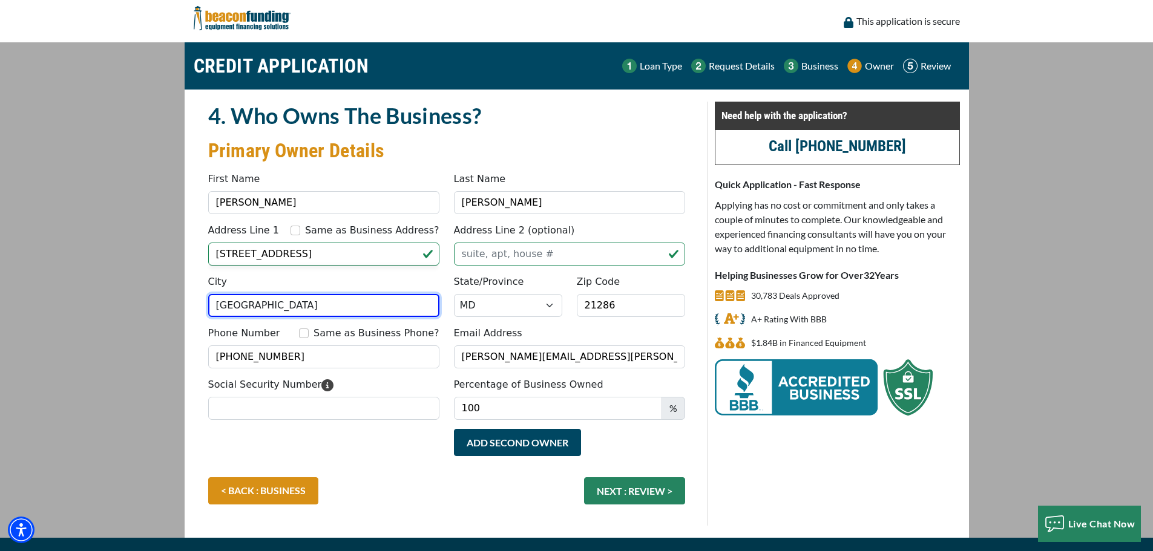
type input "Parkville"
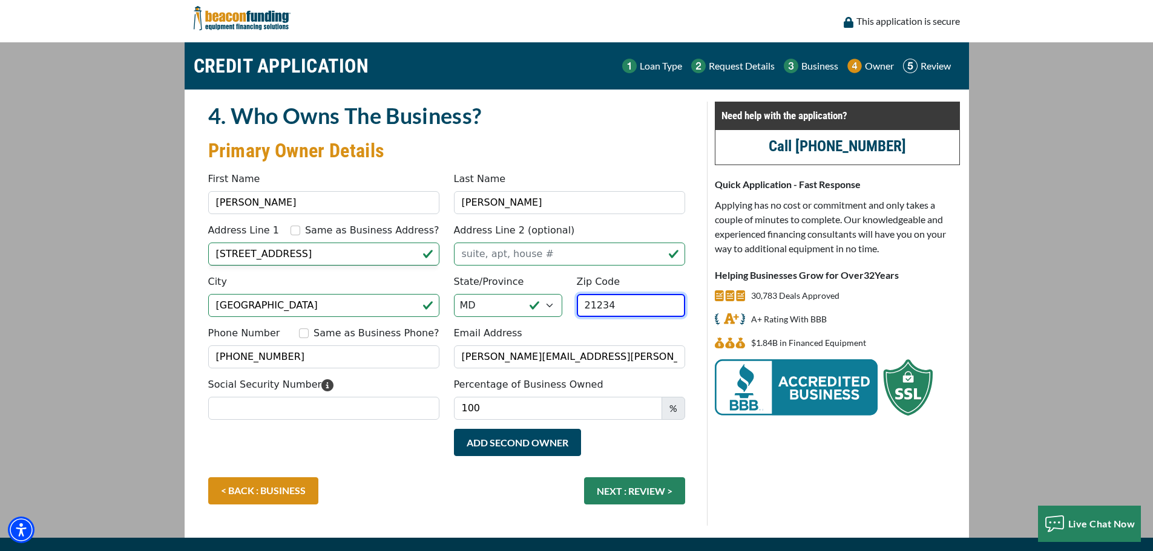
type input "21234"
drag, startPoint x: 333, startPoint y: 425, endPoint x: 90, endPoint y: 417, distance: 242.8
click at [91, 418] on main "CREDIT APPLICATION Loan Type Request Details Business Owner Review" at bounding box center [576, 290] width 1153 height 496
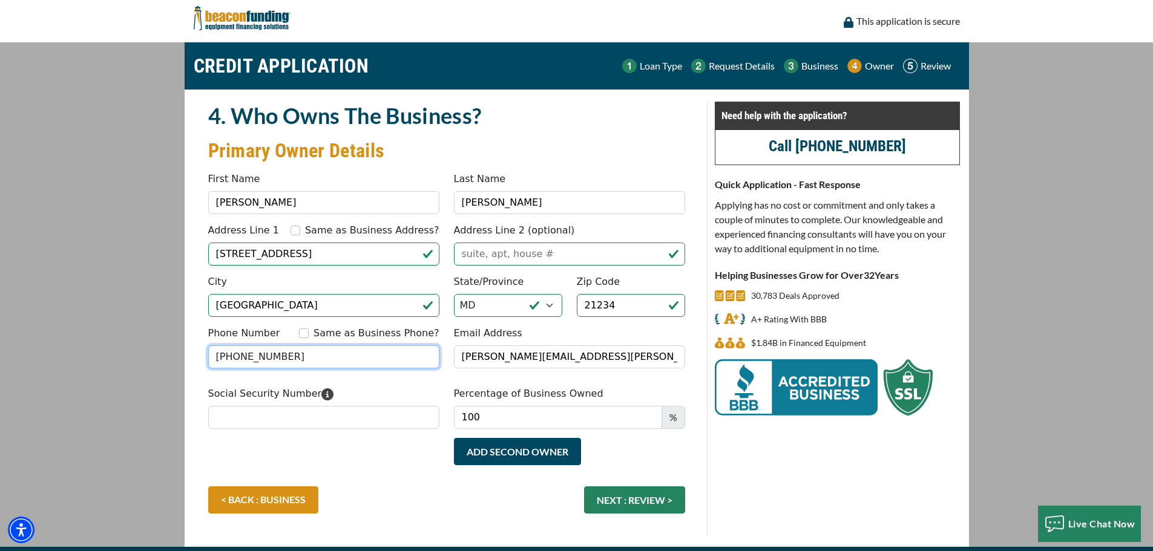
type input "(410) 948-0611"
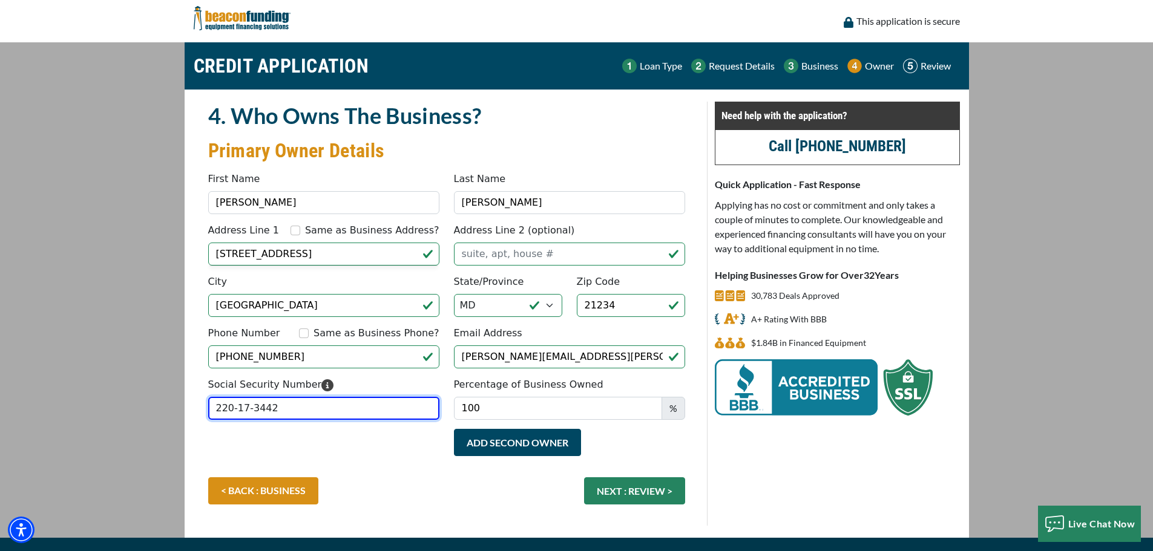
type input "220-17-3442"
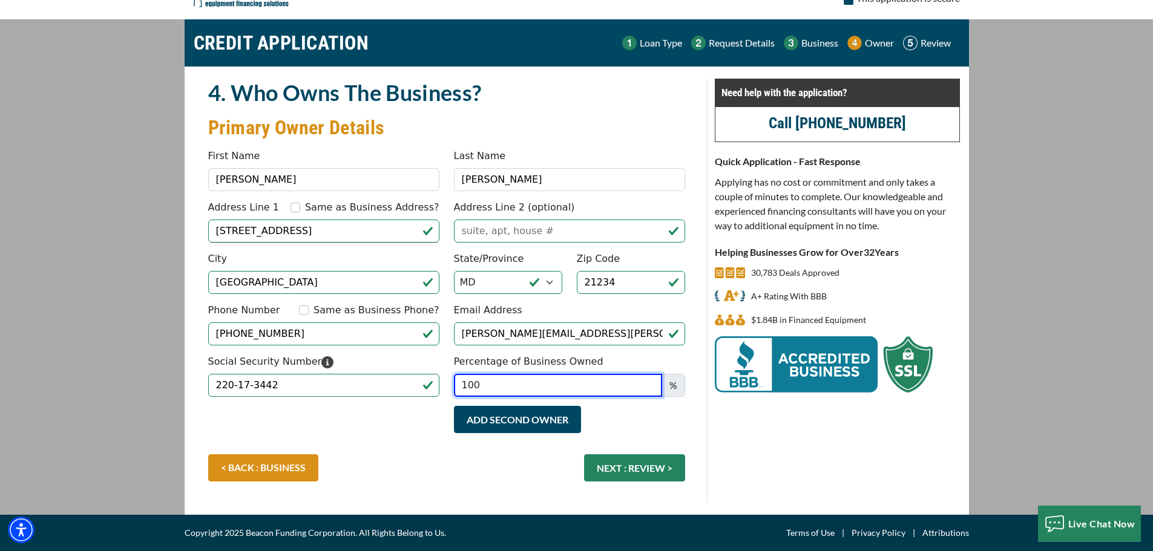
scroll to position [111, 0]
click at [635, 470] on button "NEXT : REVIEW >" at bounding box center [634, 467] width 101 height 27
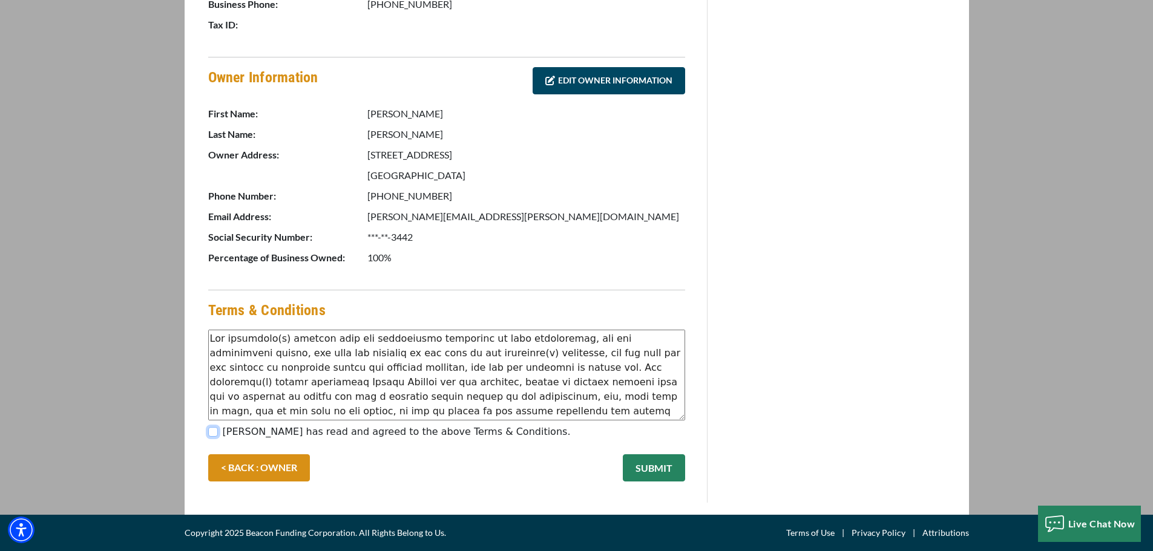
click at [218, 432] on input "[PERSON_NAME] has read and agreed to the above Terms & Conditions." at bounding box center [213, 432] width 10 height 10
checkbox input "true"
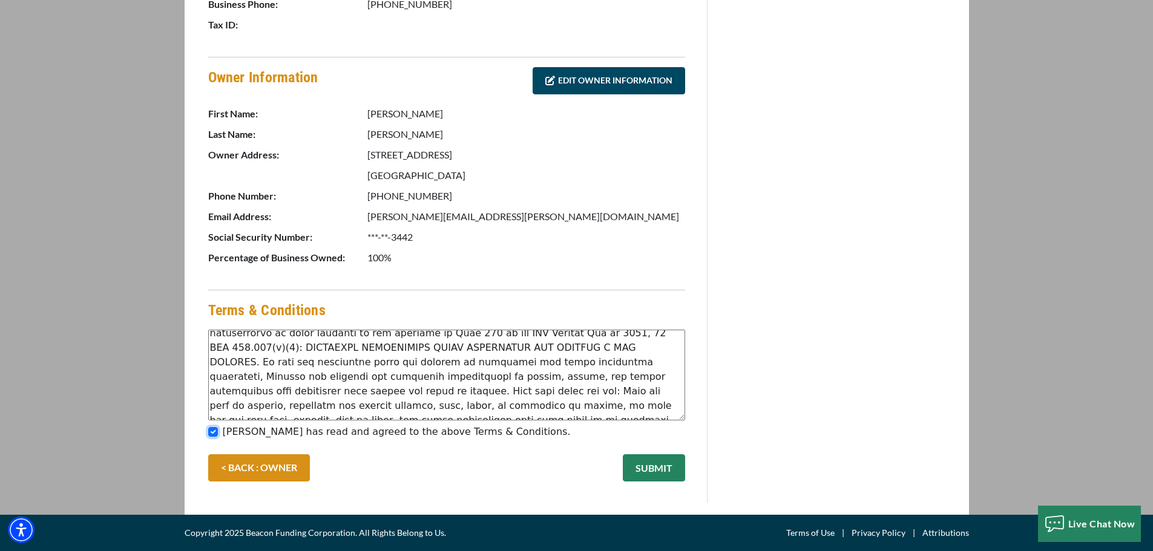
scroll to position [363, 0]
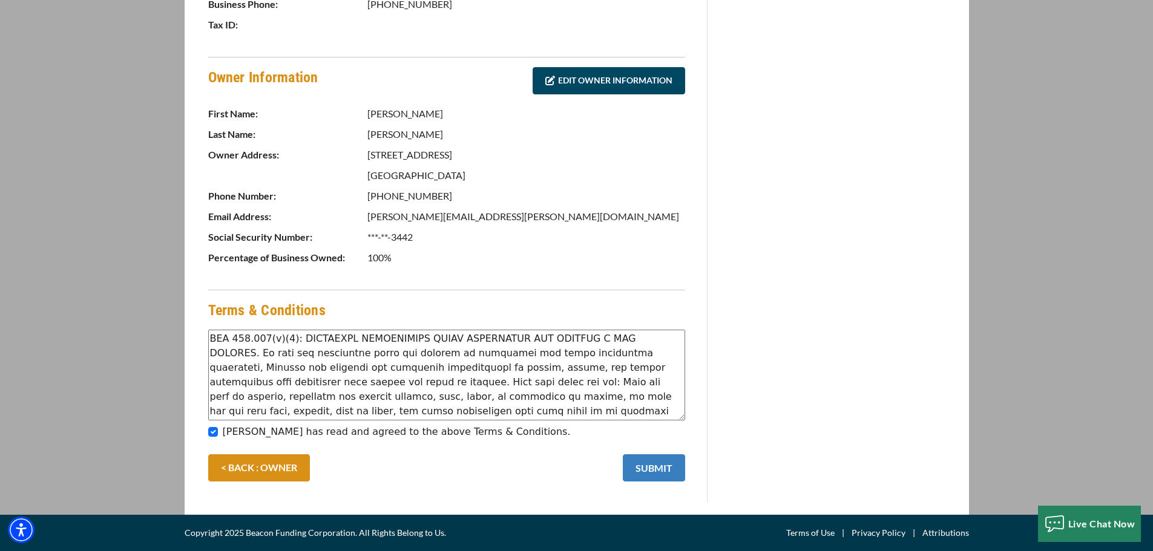
click at [644, 467] on button "SUBMIT" at bounding box center [654, 467] width 62 height 27
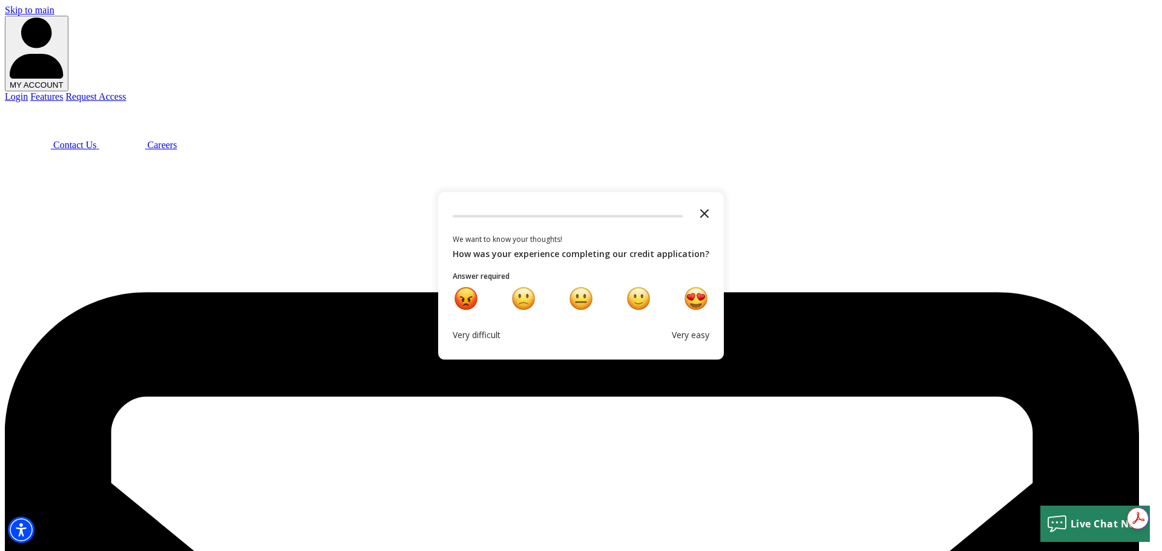
click at [700, 214] on polygon "Close the survey" at bounding box center [704, 213] width 9 height 9
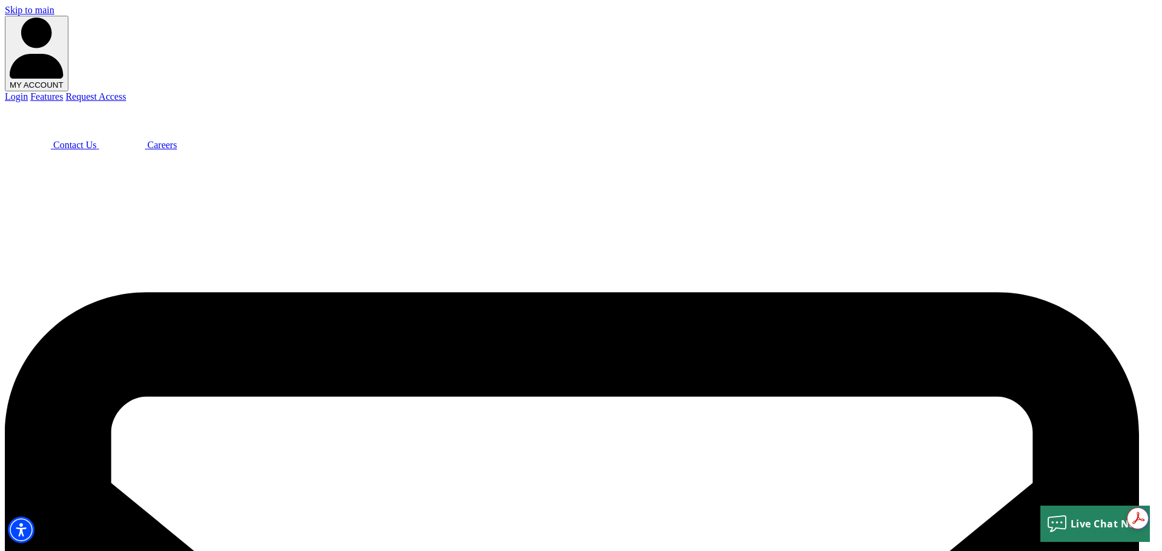
type input "m&T"
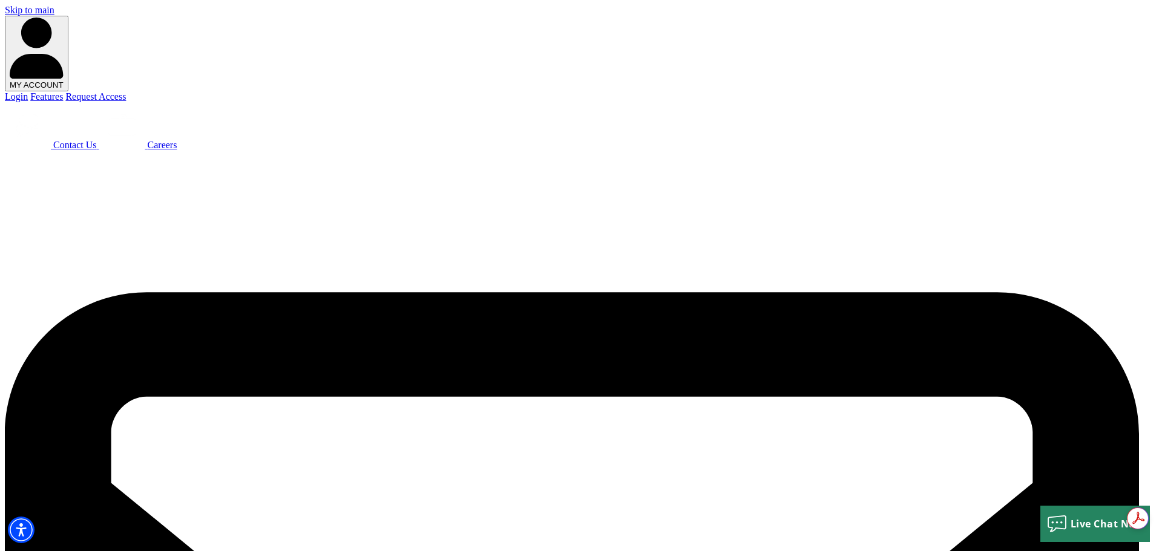
type input "jjoyce64"
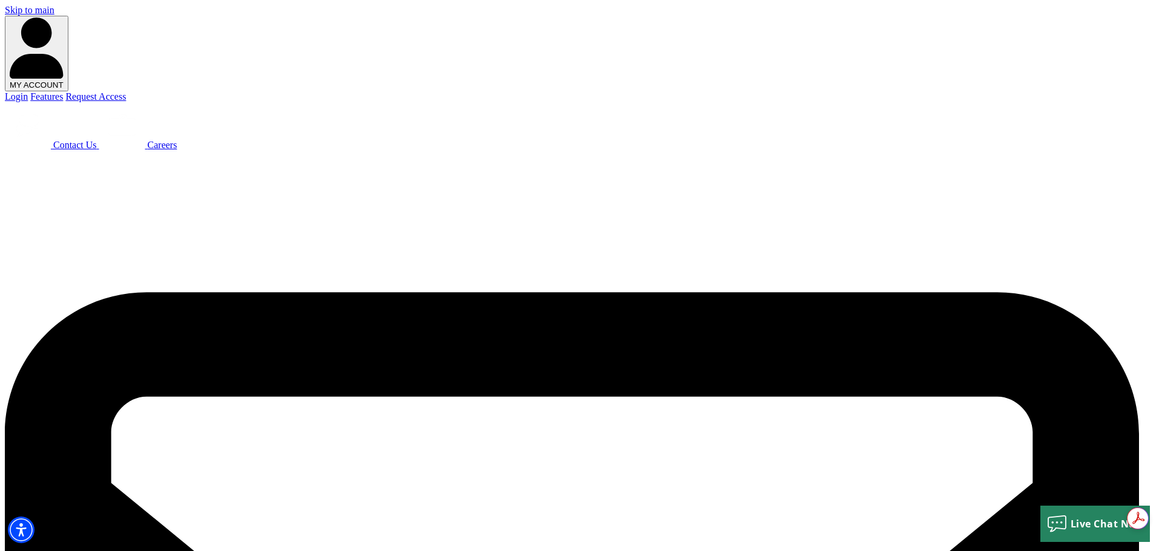
checkbox input "true"
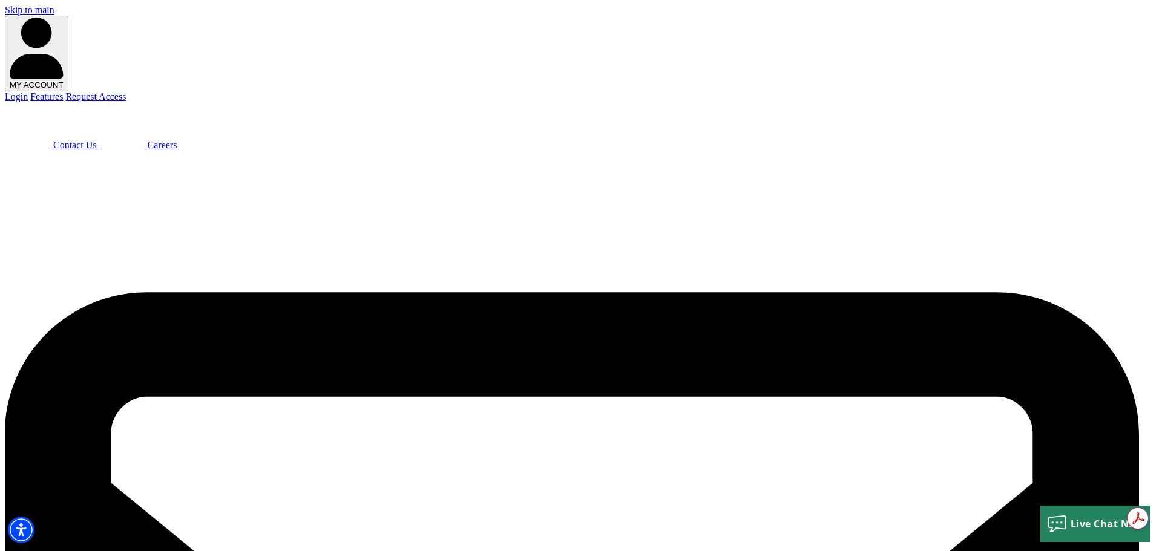
type input "340155"
type input "jjoyce64"
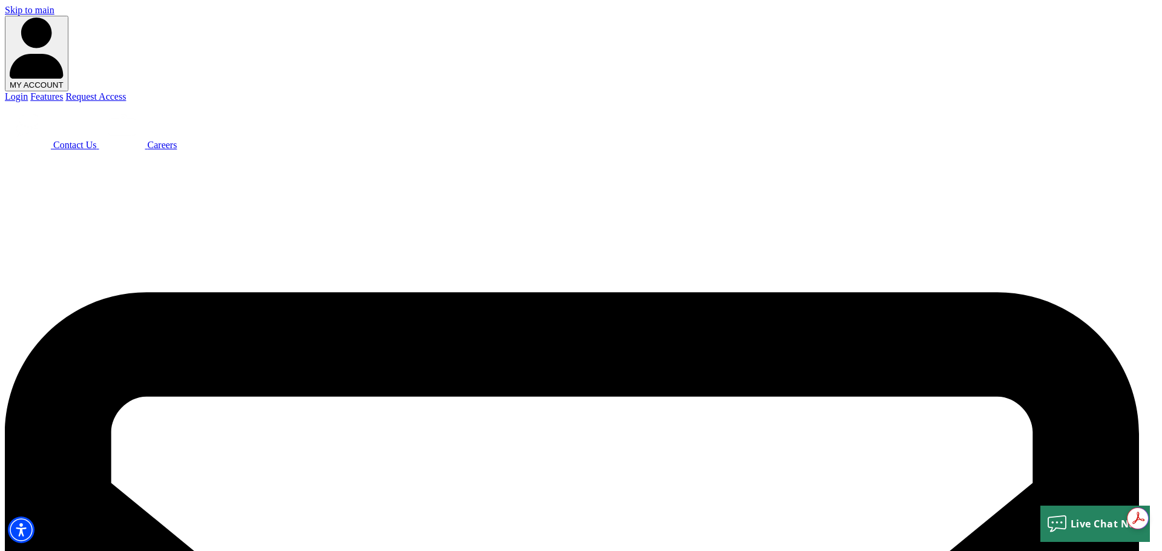
scroll to position [0, 0]
type input "jjoyce64"
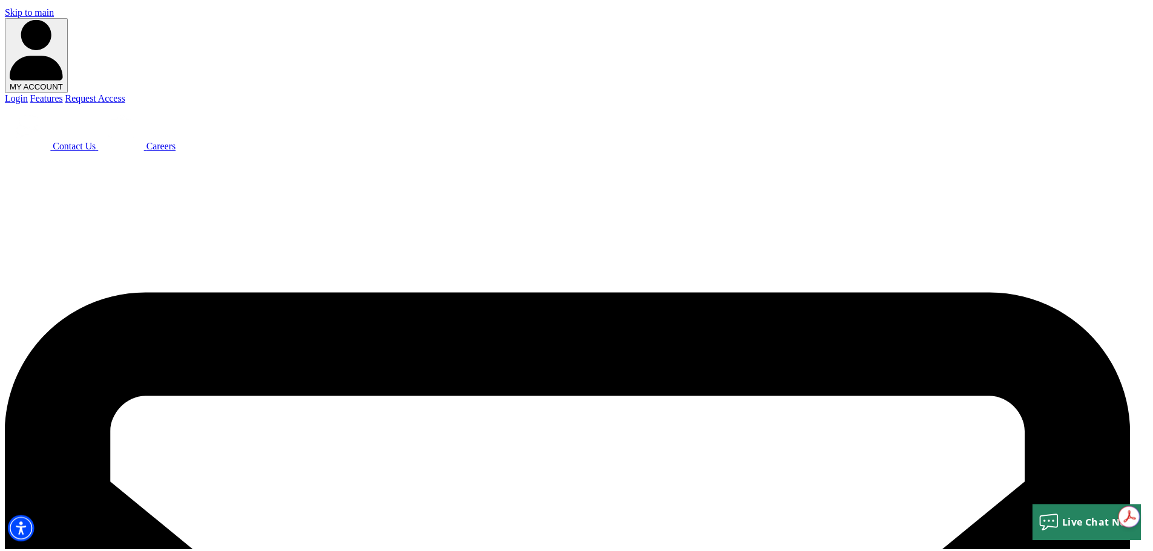
scroll to position [0, 0]
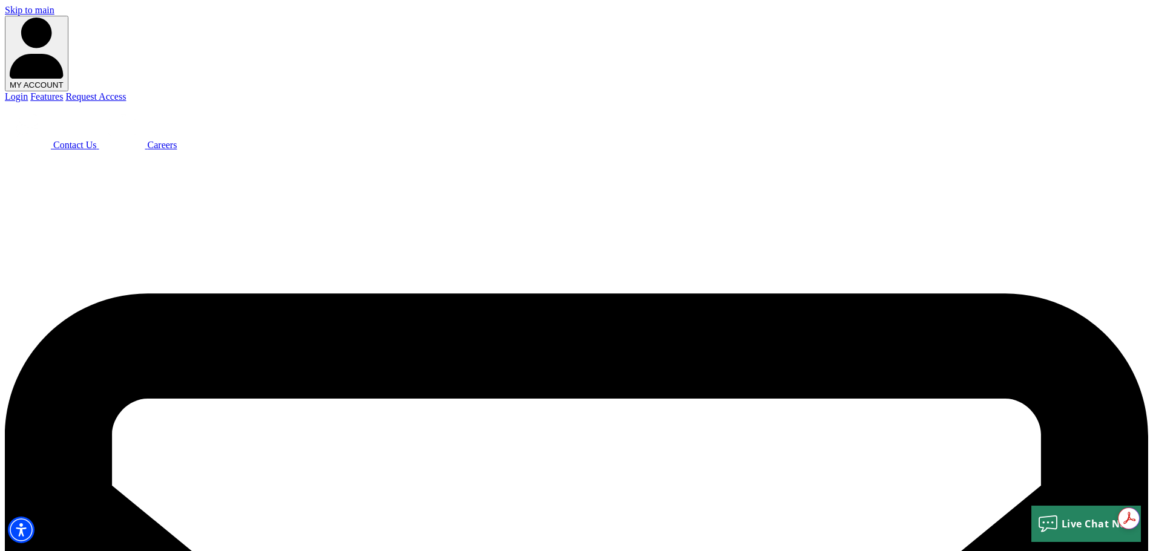
click at [68, 16] on button "MY ACCOUNT" at bounding box center [37, 54] width 64 height 76
